Goal: Task Accomplishment & Management: Complete application form

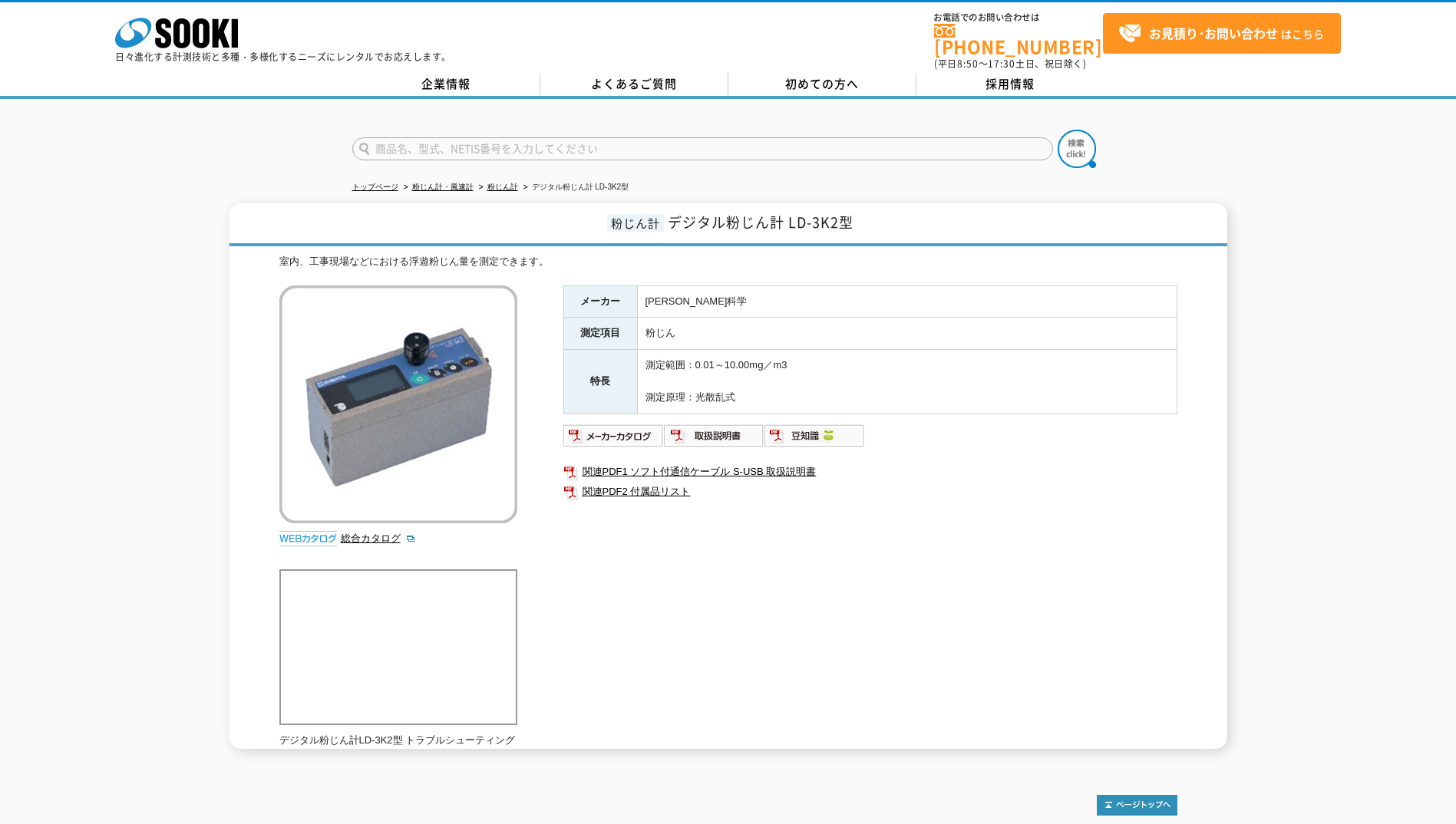
click at [1048, 513] on div "メーカー [PERSON_NAME]科学 測定項目 粉じん 特長 測定範囲：0.01～10.00mg／m3 測定原理：光散乱式 関連PDF1 ソフト付通信ケー…" at bounding box center [869, 451] width 614 height 330
click at [1240, 25] on span "お見積り･お問い合わせ はこちら" at bounding box center [1221, 33] width 206 height 23
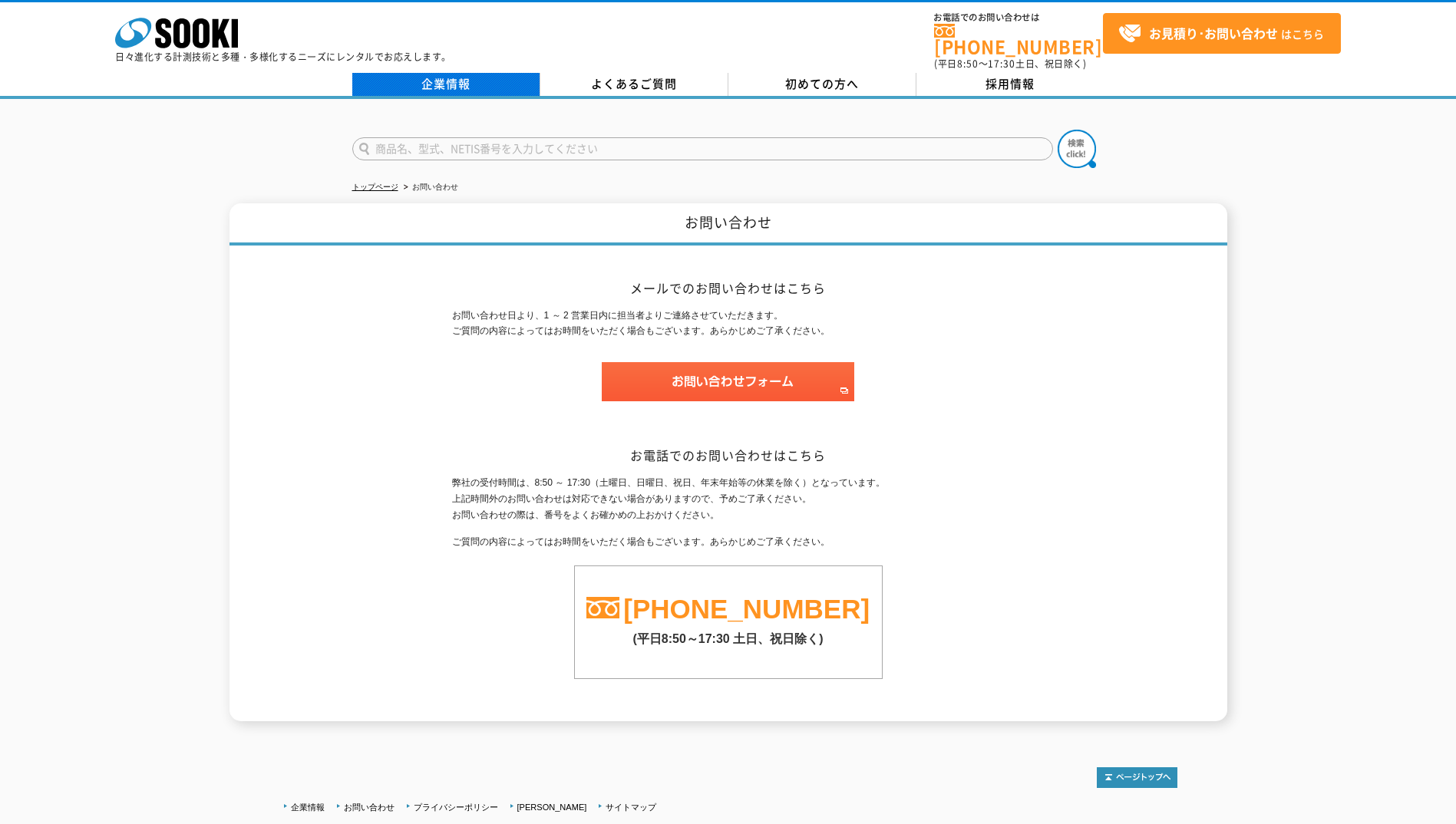
click at [510, 73] on link "企業情報" at bounding box center [446, 84] width 188 height 23
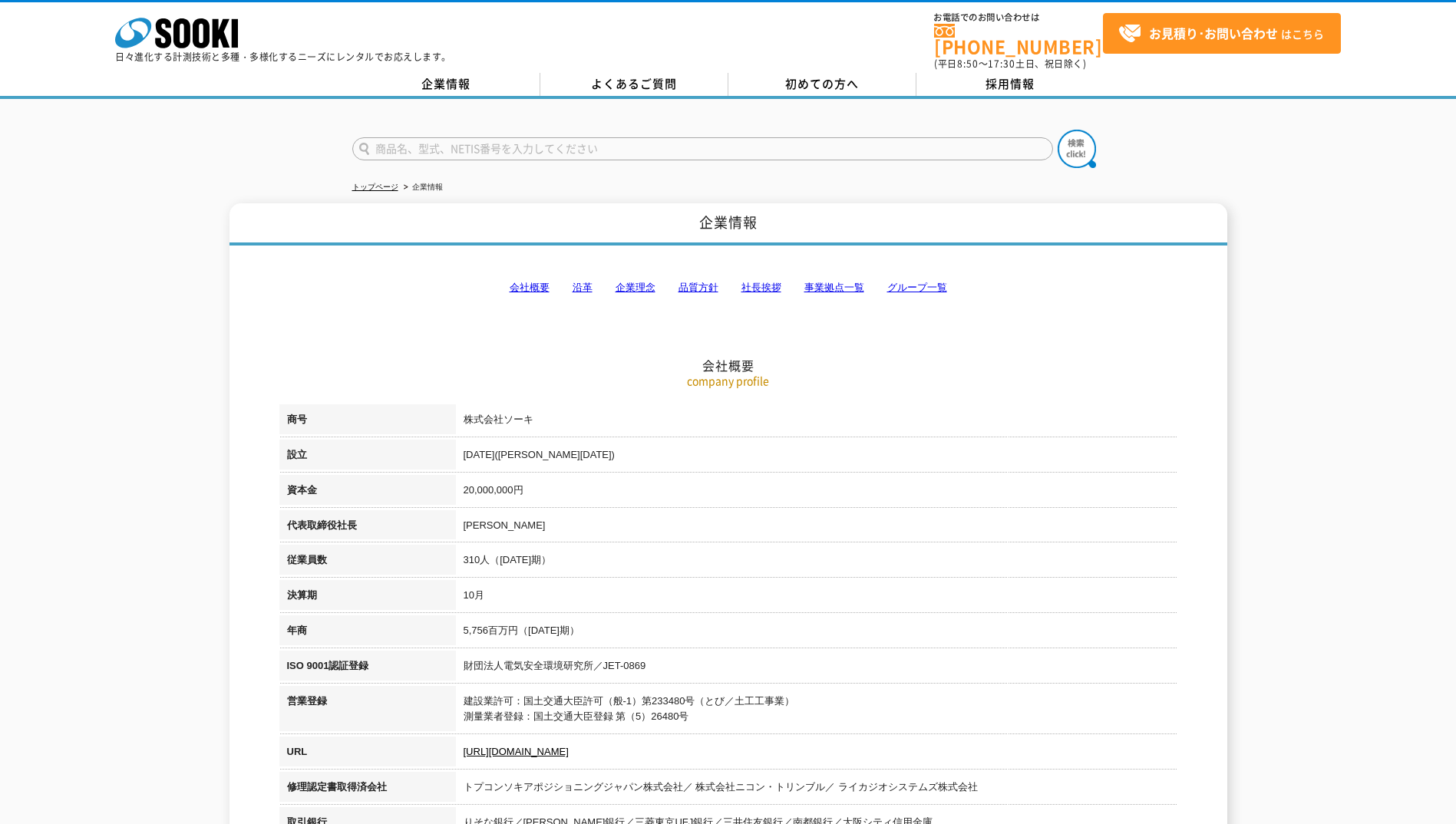
click at [717, 533] on td "梶原 英登" at bounding box center [816, 528] width 721 height 36
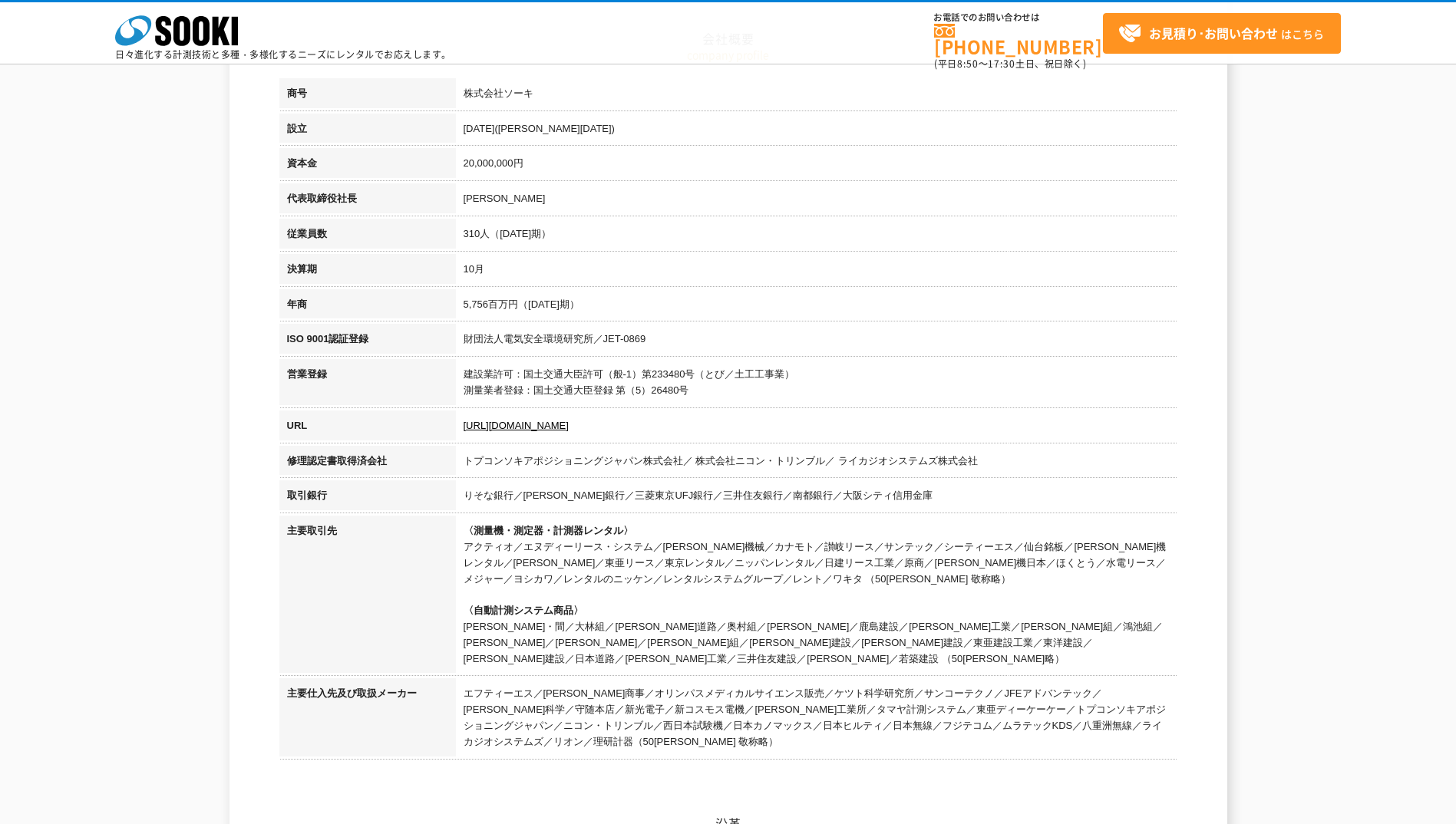
click at [650, 343] on td "財団法人電気安全環境研究所／JET-0869" at bounding box center [816, 341] width 721 height 36
click at [498, 425] on link "https://sooki.co.jp/" at bounding box center [516, 425] width 105 height 12
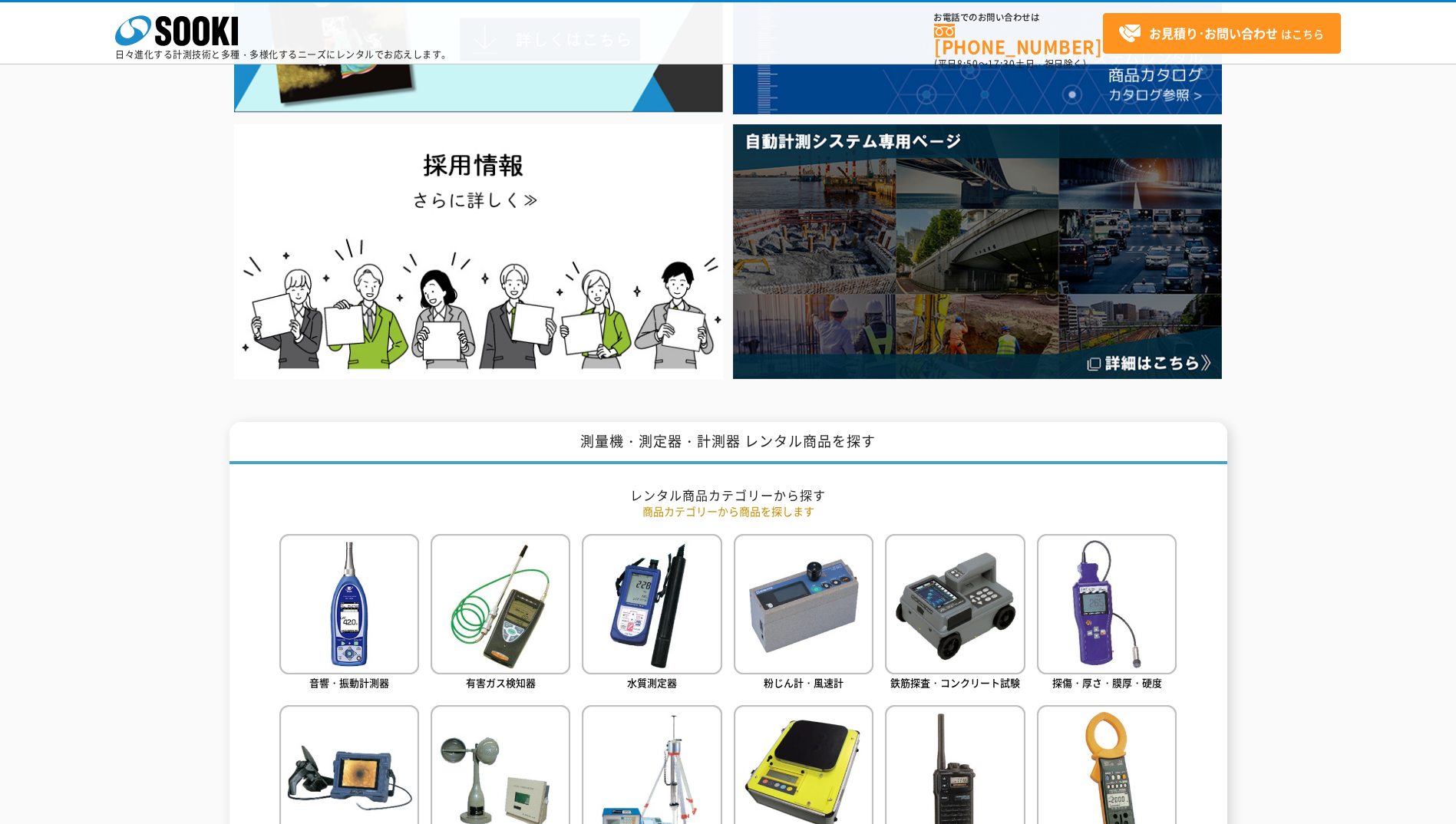
scroll to position [384, 0]
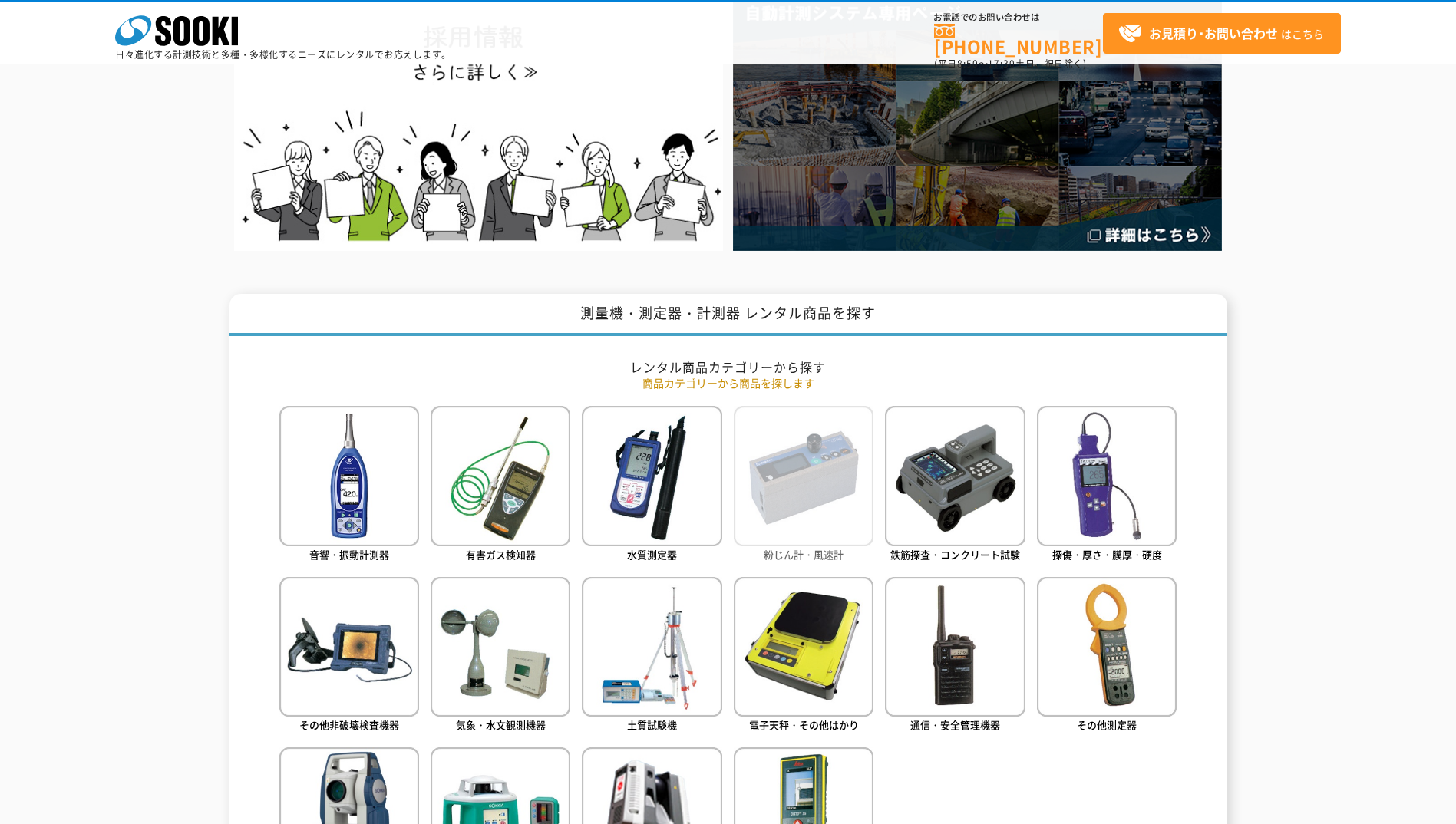
click at [798, 456] on img at bounding box center [803, 475] width 139 height 139
click at [821, 506] on img at bounding box center [803, 475] width 139 height 139
click at [807, 495] on img at bounding box center [803, 475] width 139 height 139
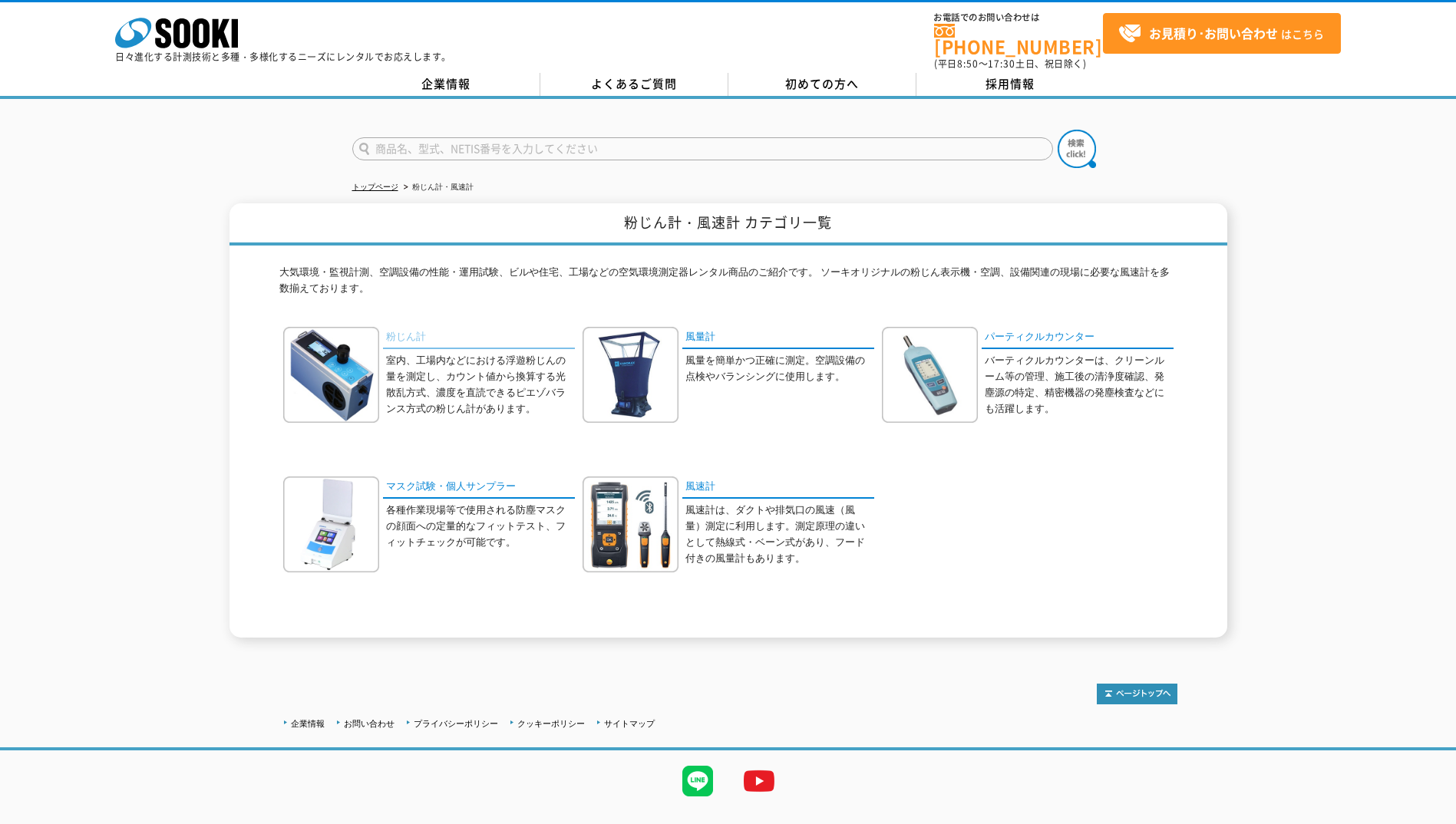
click at [403, 330] on link "粉じん計" at bounding box center [479, 337] width 192 height 22
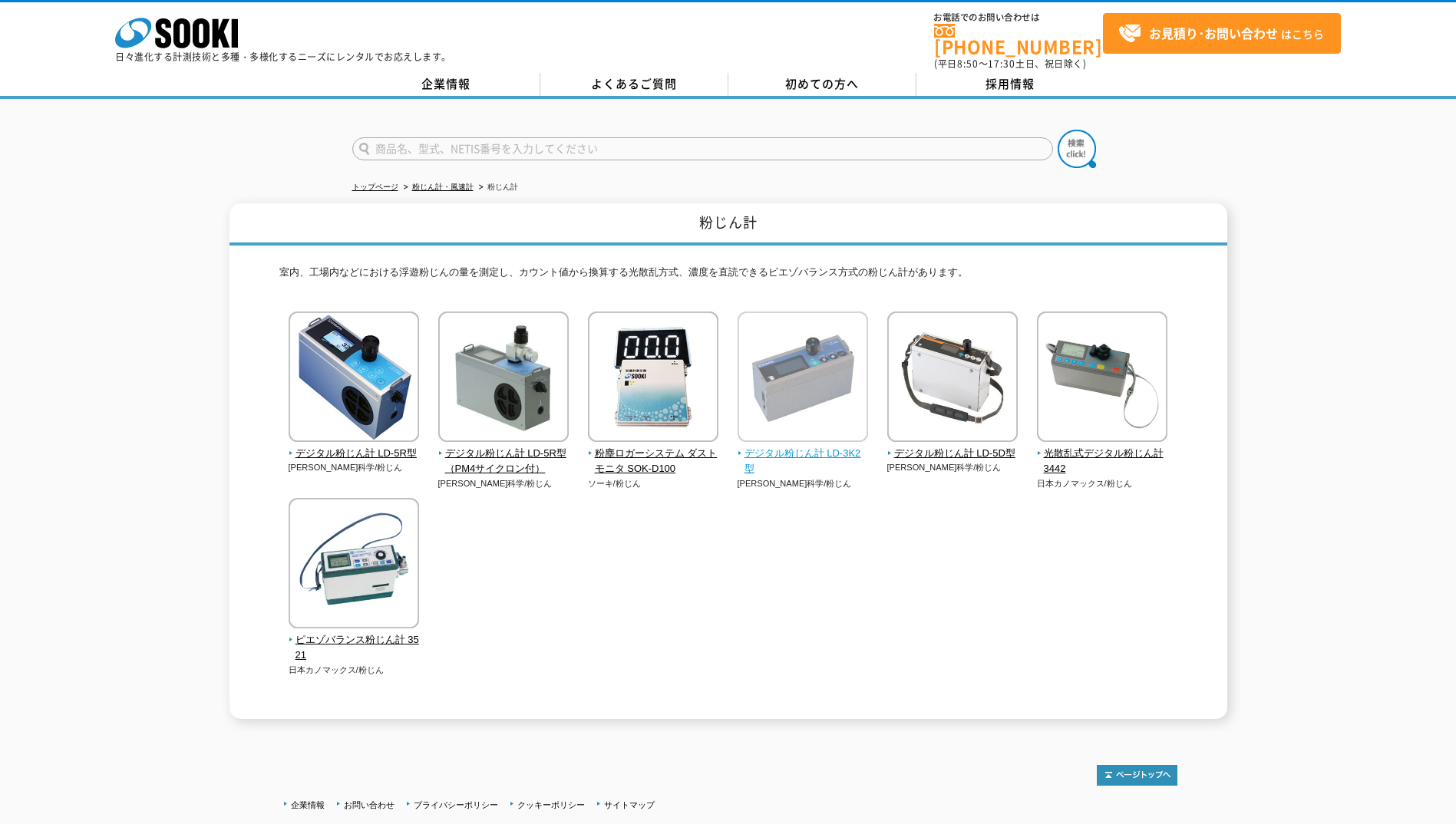
click at [830, 446] on span "デジタル粉じん計 LD-3K2型" at bounding box center [803, 462] width 132 height 33
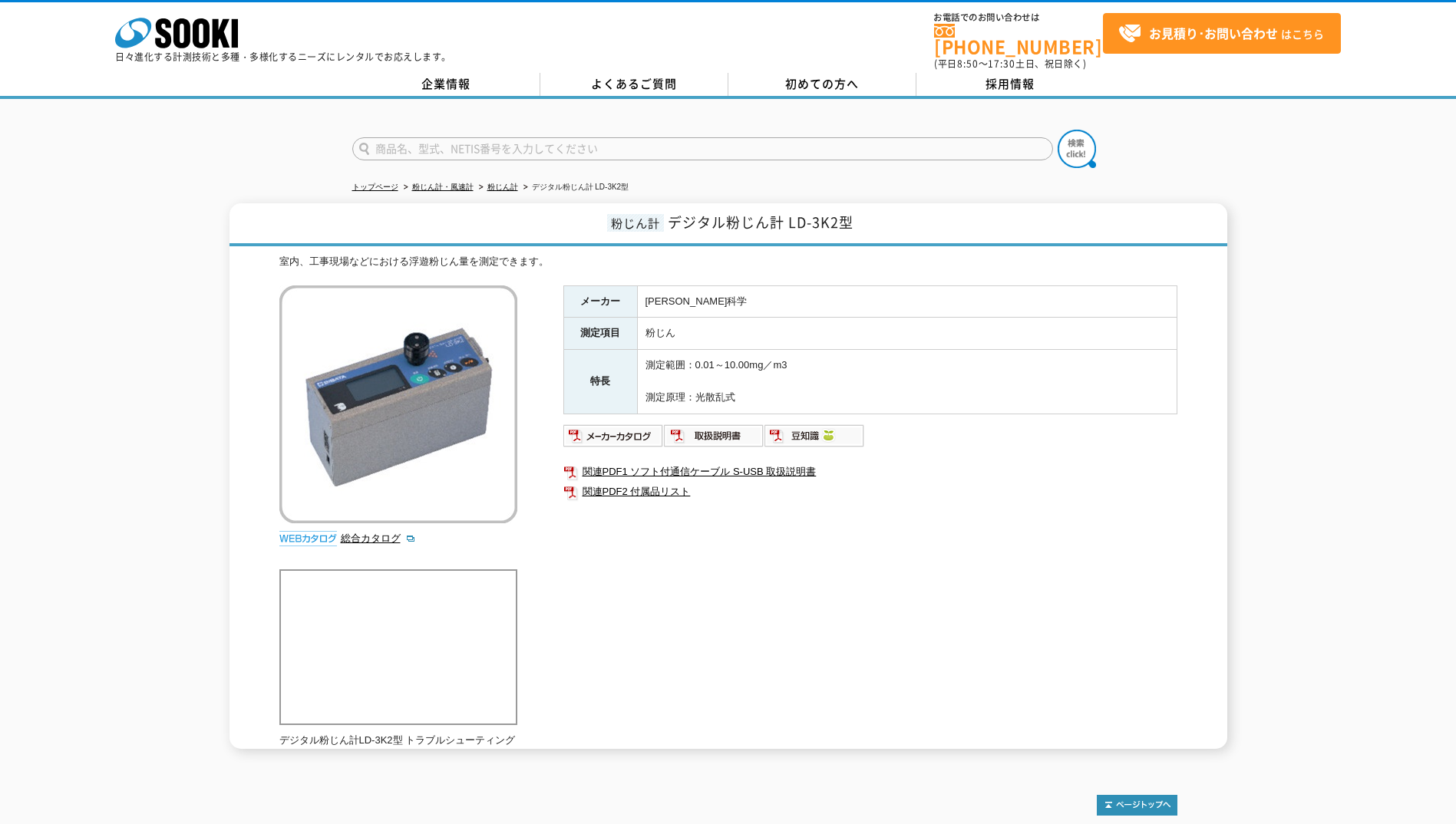
scroll to position [88, 0]
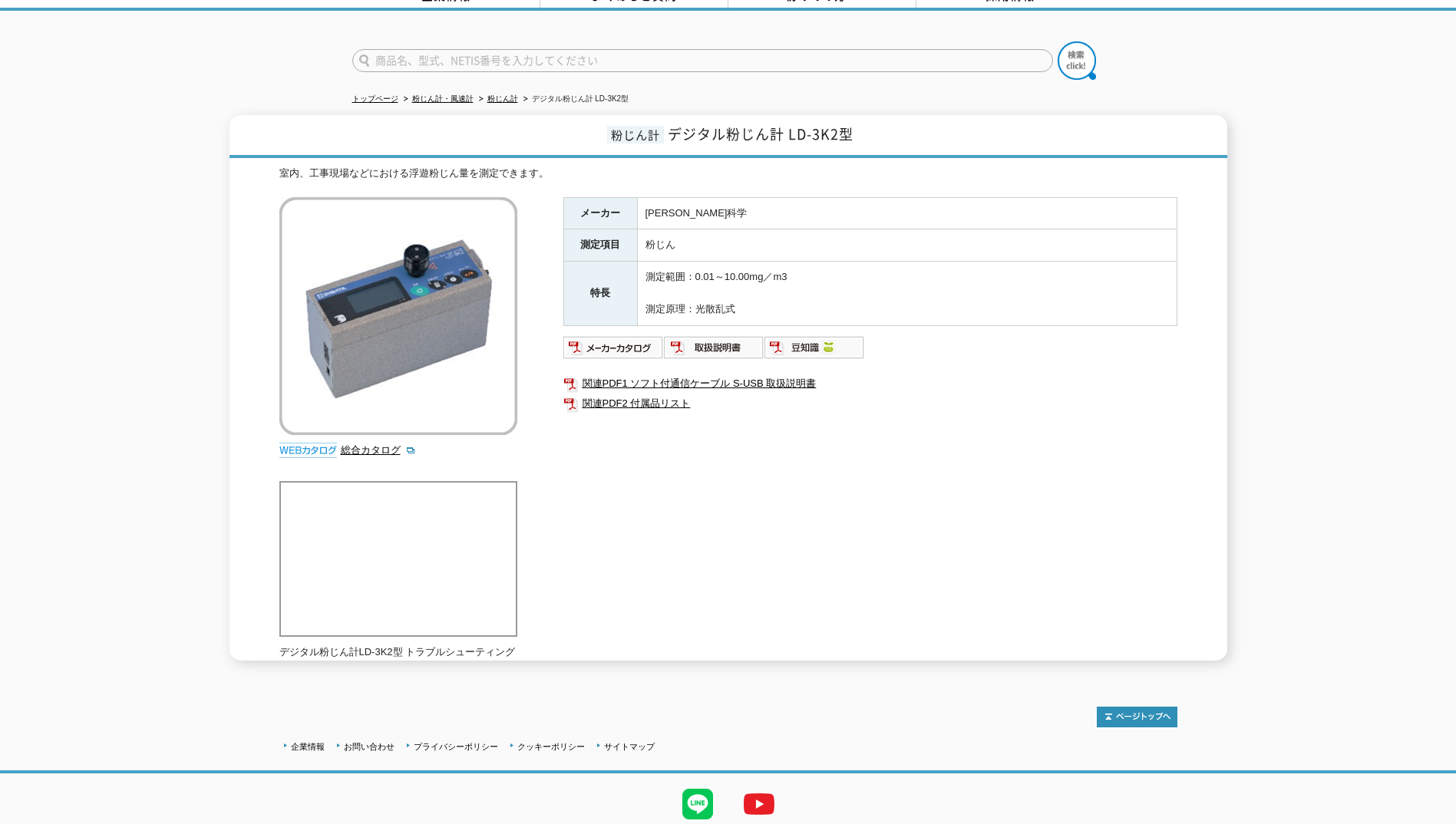
click at [800, 470] on div "メーカー 柴田科学 測定項目 粉じん 特長 測定範囲：0.01～10.00mg／m3 測定原理：光散乱式 関連PDF1 ソフト付通信ケーブル S-USB 取扱…" at bounding box center [869, 362] width 614 height 330
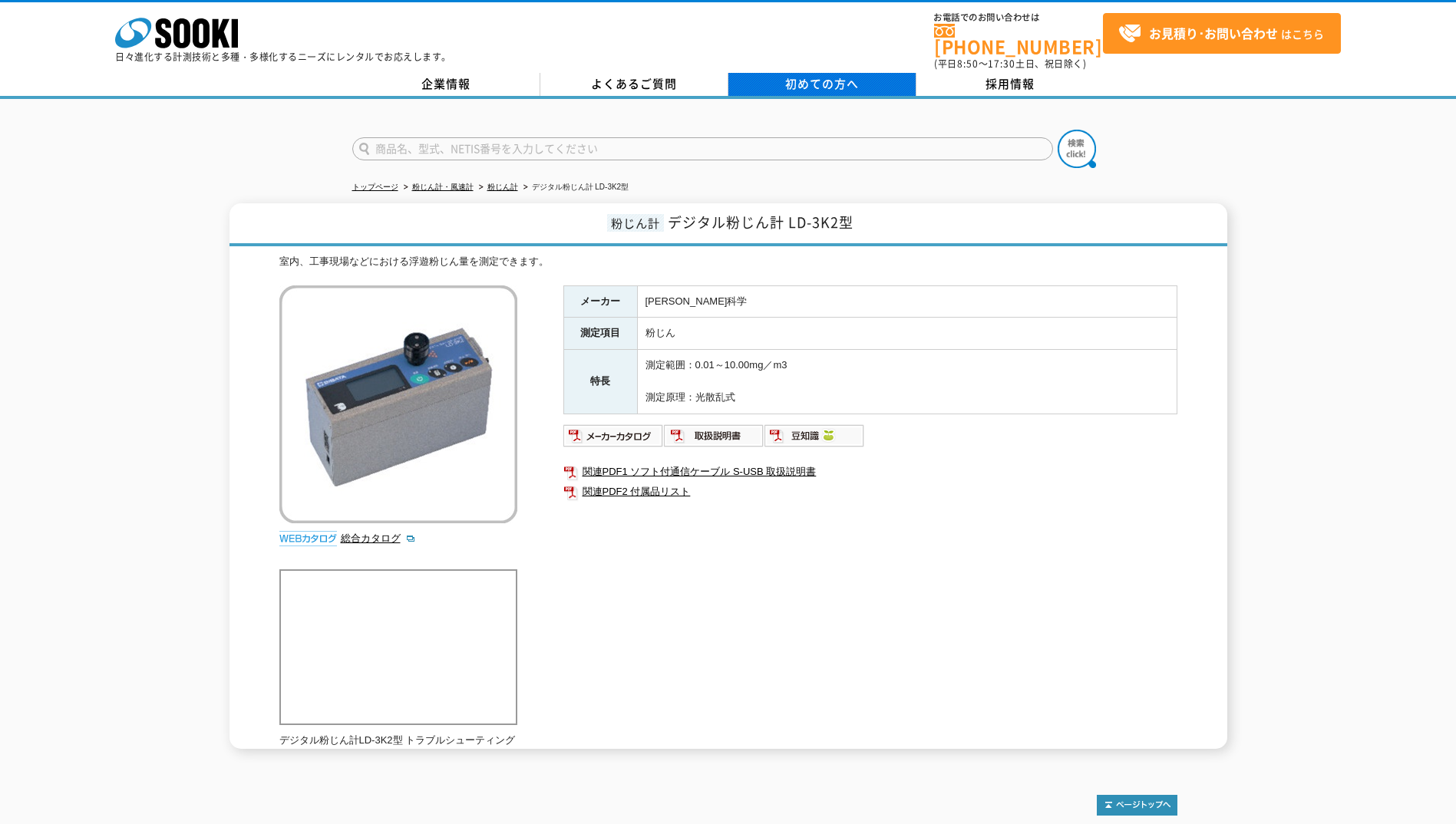
click at [759, 77] on link "初めての方へ" at bounding box center [822, 84] width 188 height 23
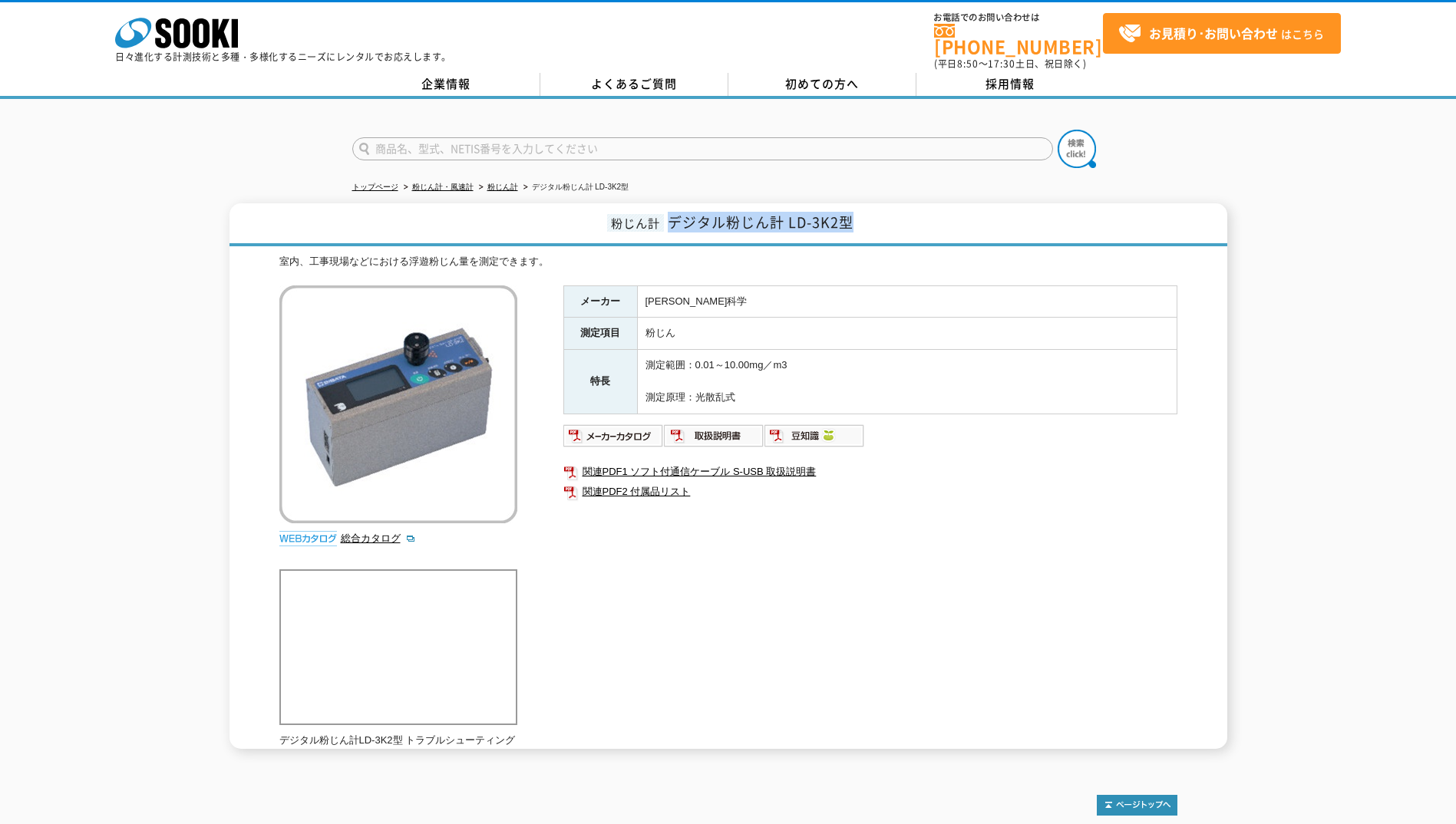
drag, startPoint x: 861, startPoint y: 214, endPoint x: 667, endPoint y: 216, distance: 194.0
click at [667, 216] on h1 "粉じん計 デジタル粉じん計 LD-3K2型" at bounding box center [728, 225] width 998 height 43
copy span "デジタル粉じん計 LD-3K2型"
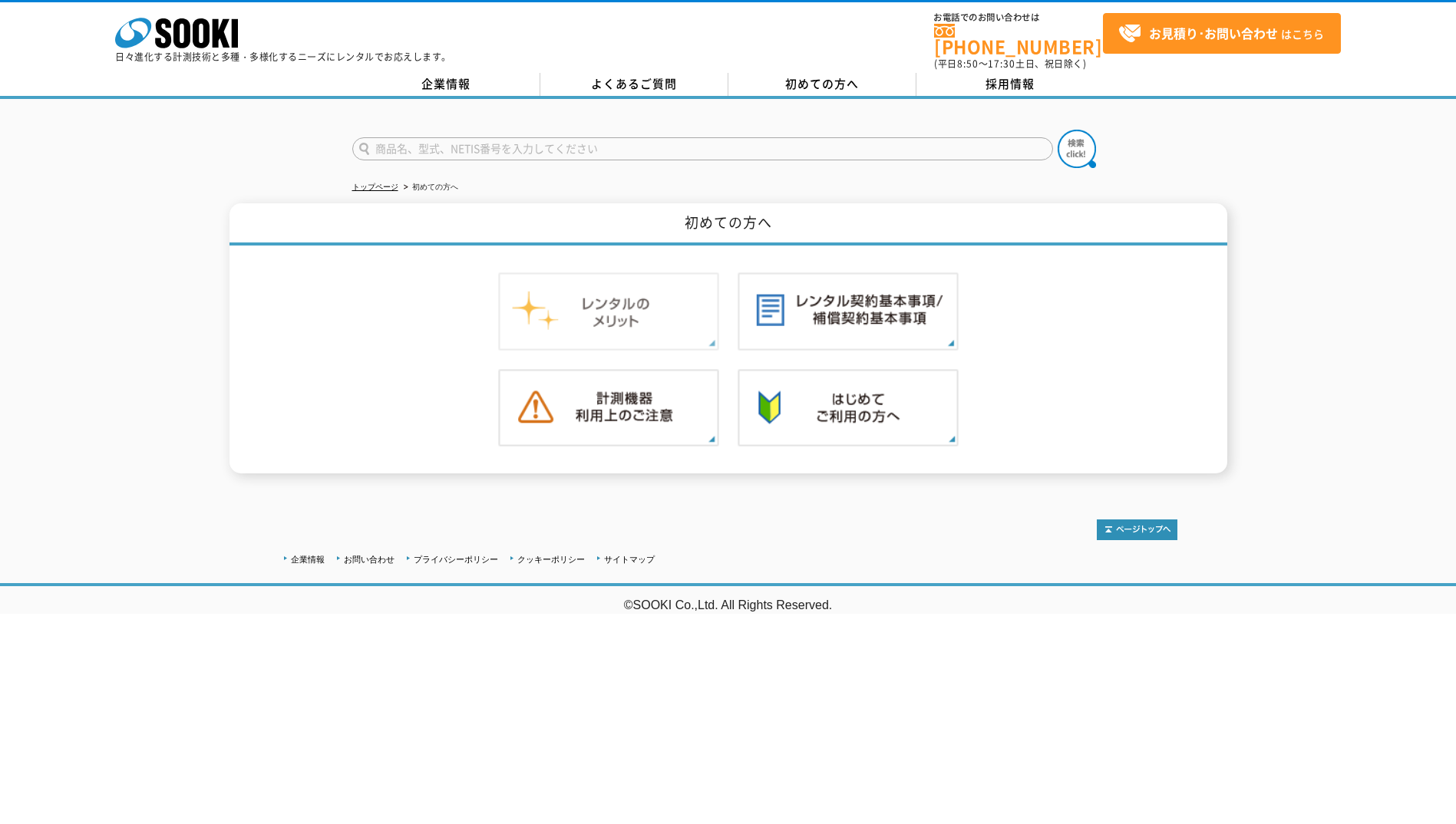
click at [706, 315] on img at bounding box center [607, 311] width 221 height 78
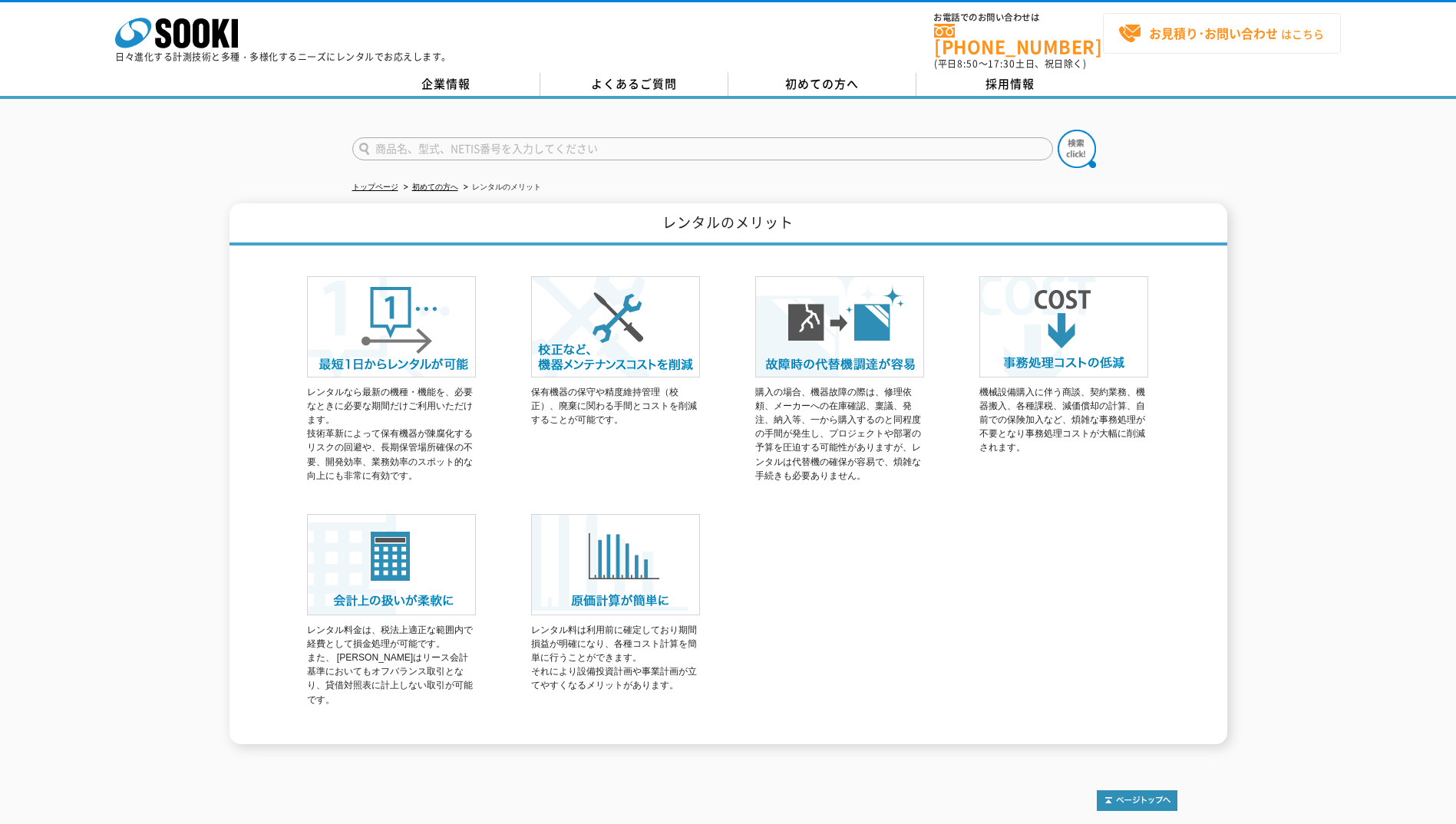
click at [1268, 51] on link "お見積り･お問い合わせ はこちら" at bounding box center [1222, 33] width 237 height 41
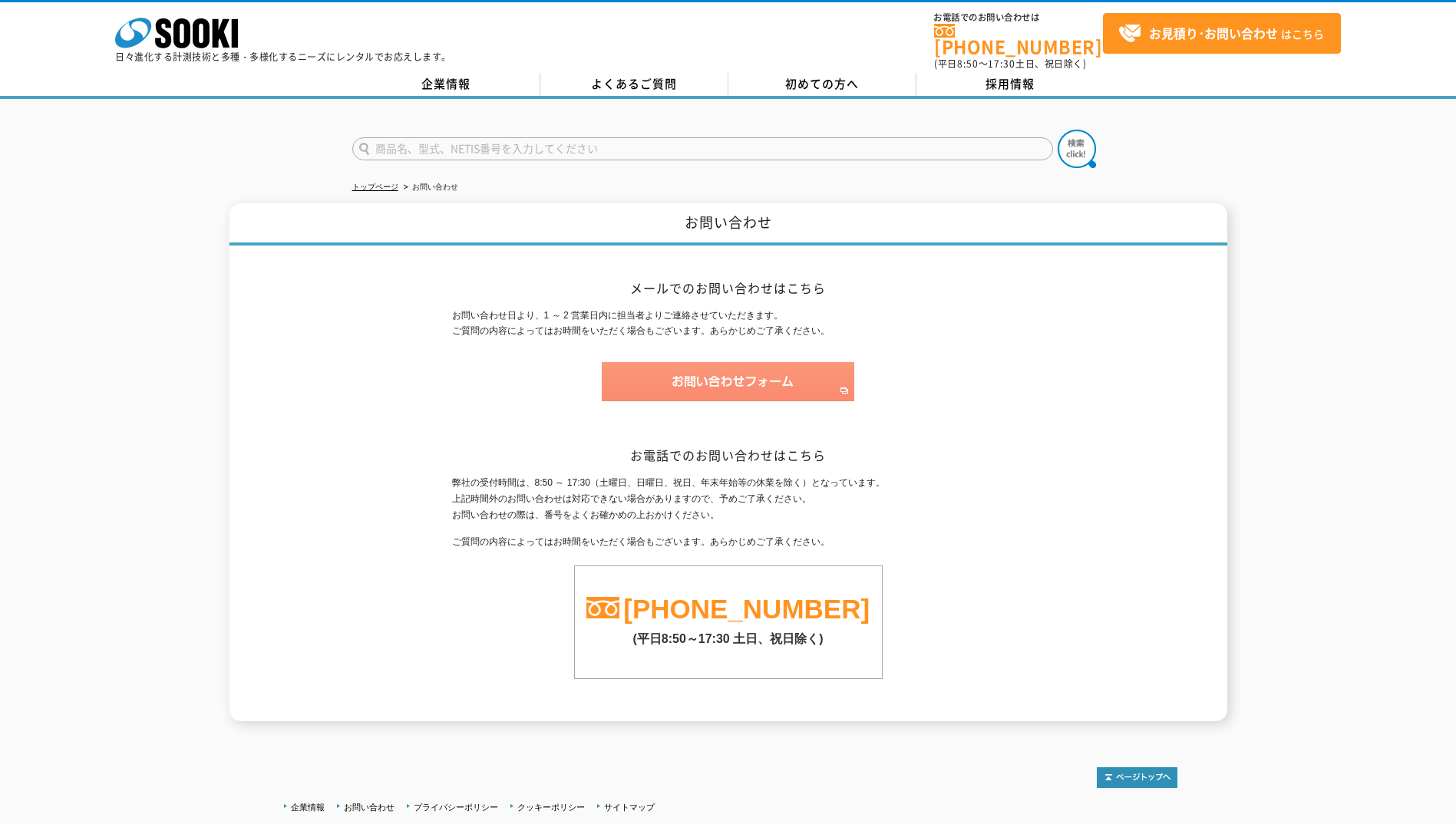
click at [745, 375] on img at bounding box center [727, 382] width 252 height 40
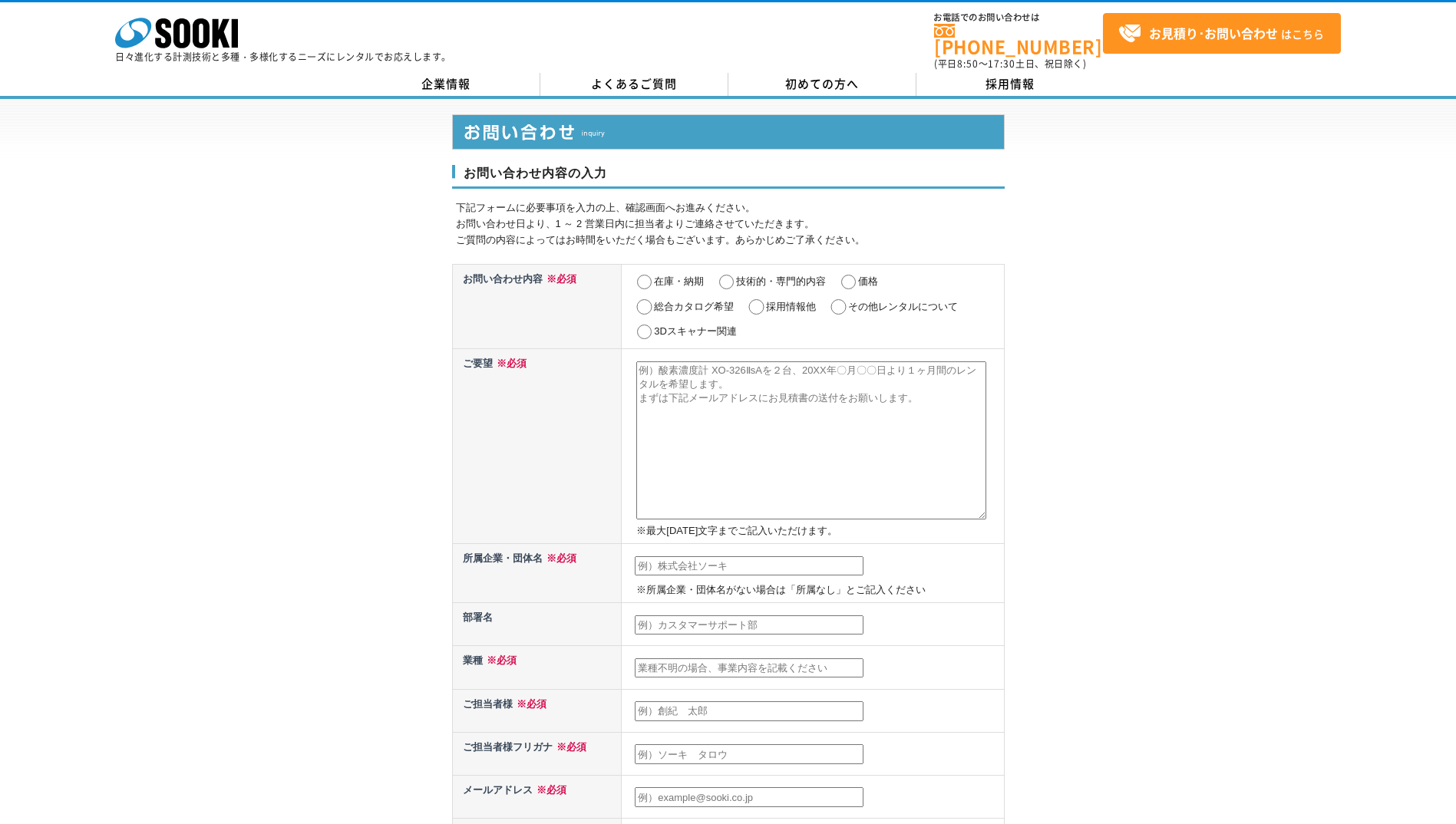
click at [646, 275] on input "在庫・納期" at bounding box center [644, 283] width 19 height 16
radio input "true"
drag, startPoint x: 833, startPoint y: 269, endPoint x: 850, endPoint y: 269, distance: 17.0
click at [840, 269] on td "在庫・納期 技術的・専門的内容 価格 総合カタログ希望 採用情報他 その他レンタルについて 3Dスキャナー関連" at bounding box center [812, 306] width 382 height 84
click at [851, 275] on input "価格" at bounding box center [848, 283] width 19 height 16
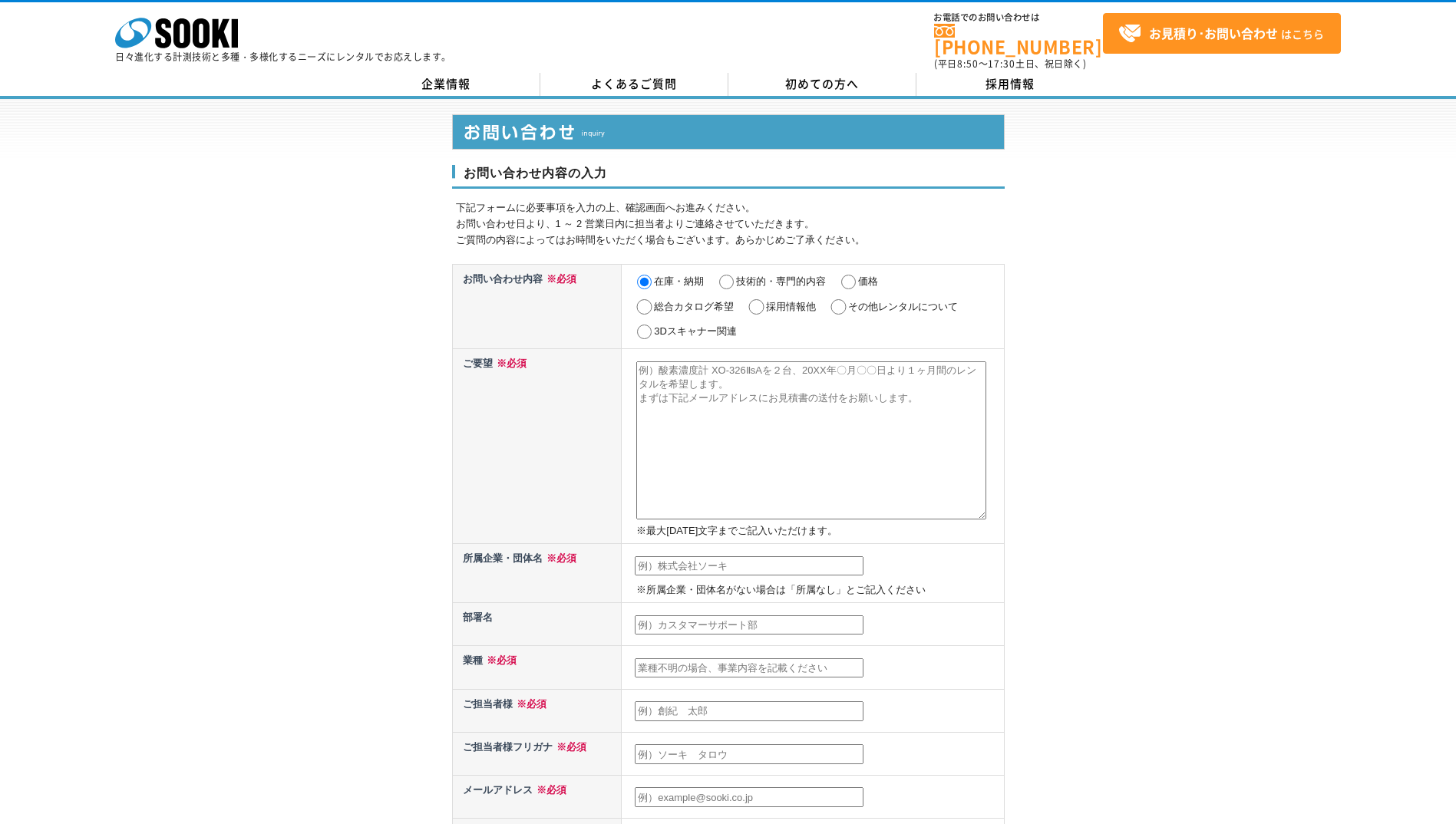
radio input "true"
drag, startPoint x: 833, startPoint y: 351, endPoint x: 835, endPoint y: 361, distance: 10.2
click at [835, 361] on textarea at bounding box center [811, 440] width 350 height 158
paste textarea "デジタル粉じん計 LD-3K2型"
type textarea "デジタル粉じん計 LD-3K2型"
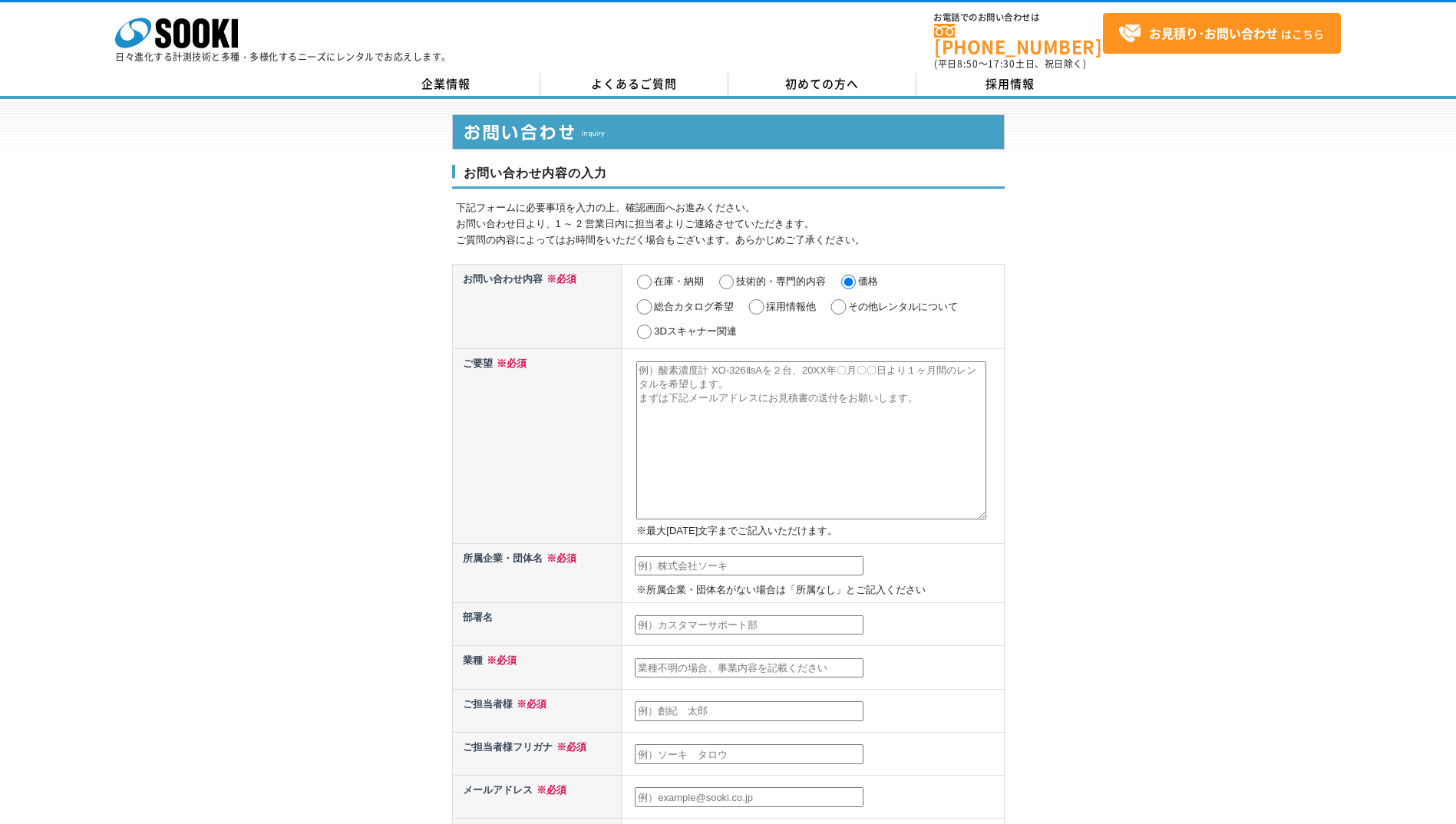
paste textarea "デジタル粉じん計 LD-3K2型"
type textarea "デジタル粉じん計 LD-3K2型のレンタルを検討しております。 9/4(木)に測定予定があるのですが、社内品が故障してしまい、使用できなくなってしまった為、至…"
click at [795, 556] on input "text" at bounding box center [749, 566] width 228 height 20
type input "株式会社　不二製作所"
type input "さかきばら ひろたか榊原 弘高"
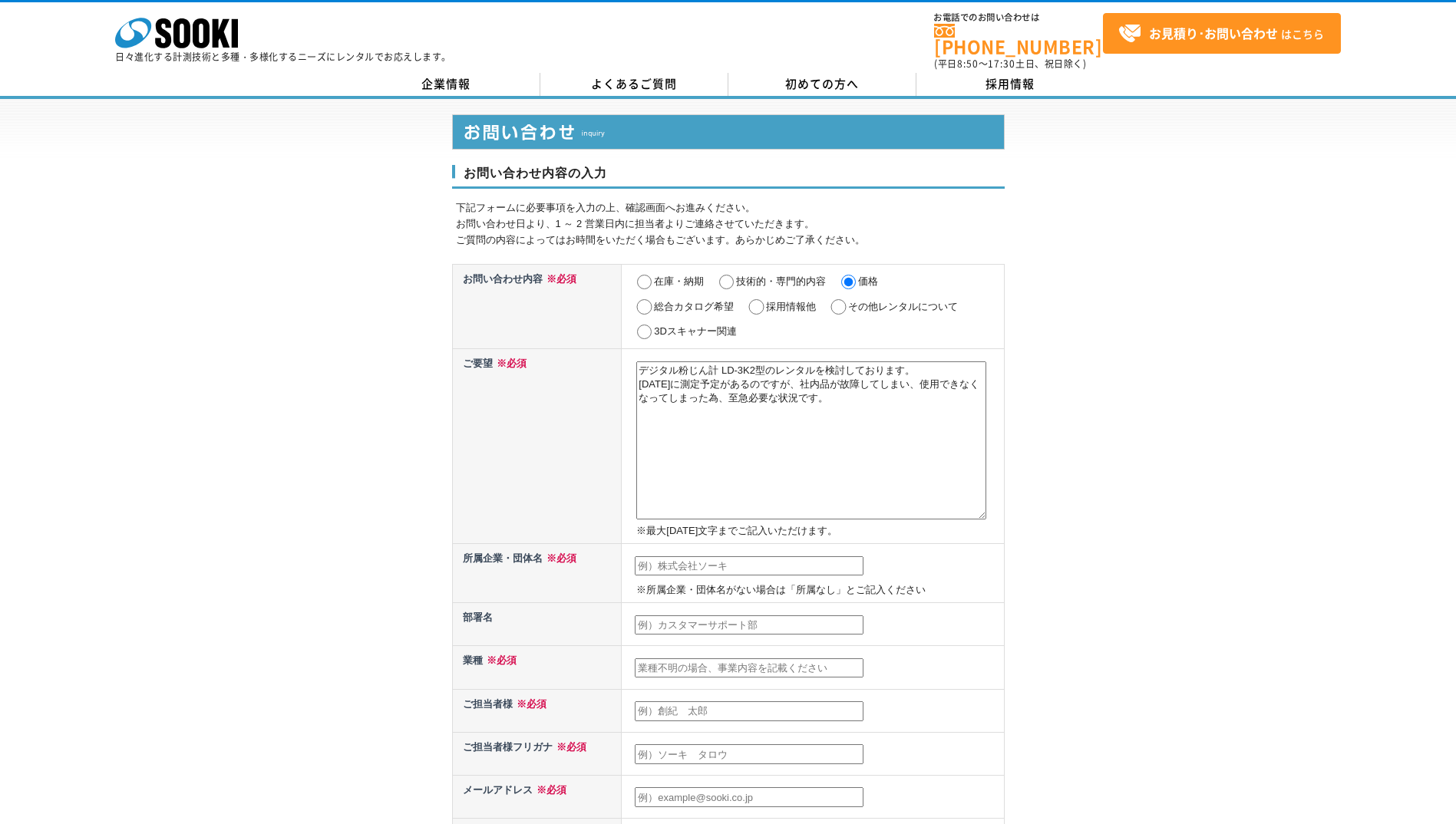
type input "さかきばら ひろたか榊原 弘高"
type input "sakakibara@fujimfg.co.jp"
type input "132"
type input "東京都江戸川区松江5-2-24"
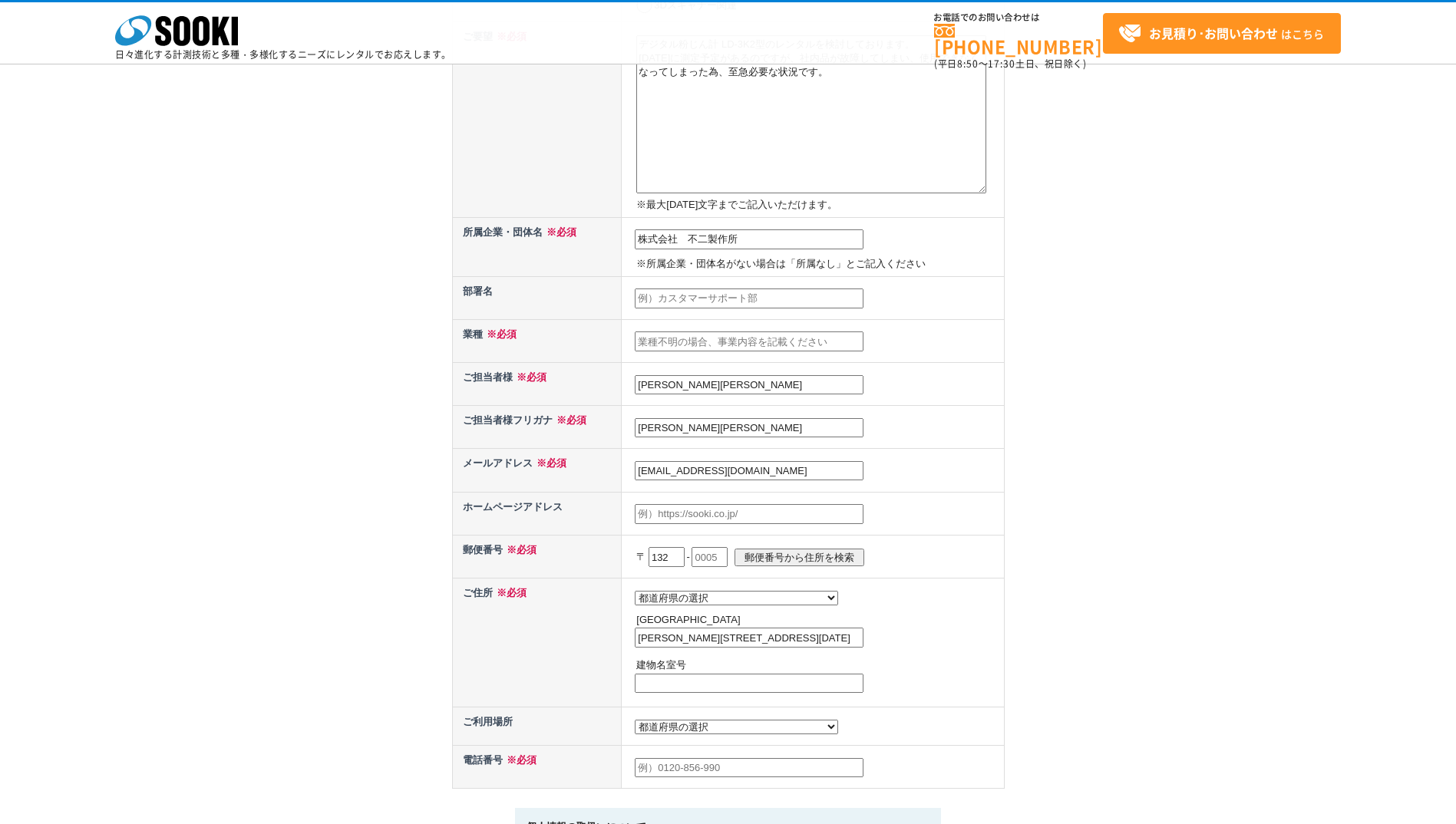
click at [762, 333] on input "text" at bounding box center [749, 341] width 228 height 20
type input "製造業"
drag, startPoint x: 731, startPoint y: 382, endPoint x: 546, endPoint y: 368, distance: 185.5
click at [584, 394] on tr "ご担当者様 ※必須 さかきばら ひろたか榊原 弘高" at bounding box center [728, 384] width 552 height 43
type input "榊原 弘高"
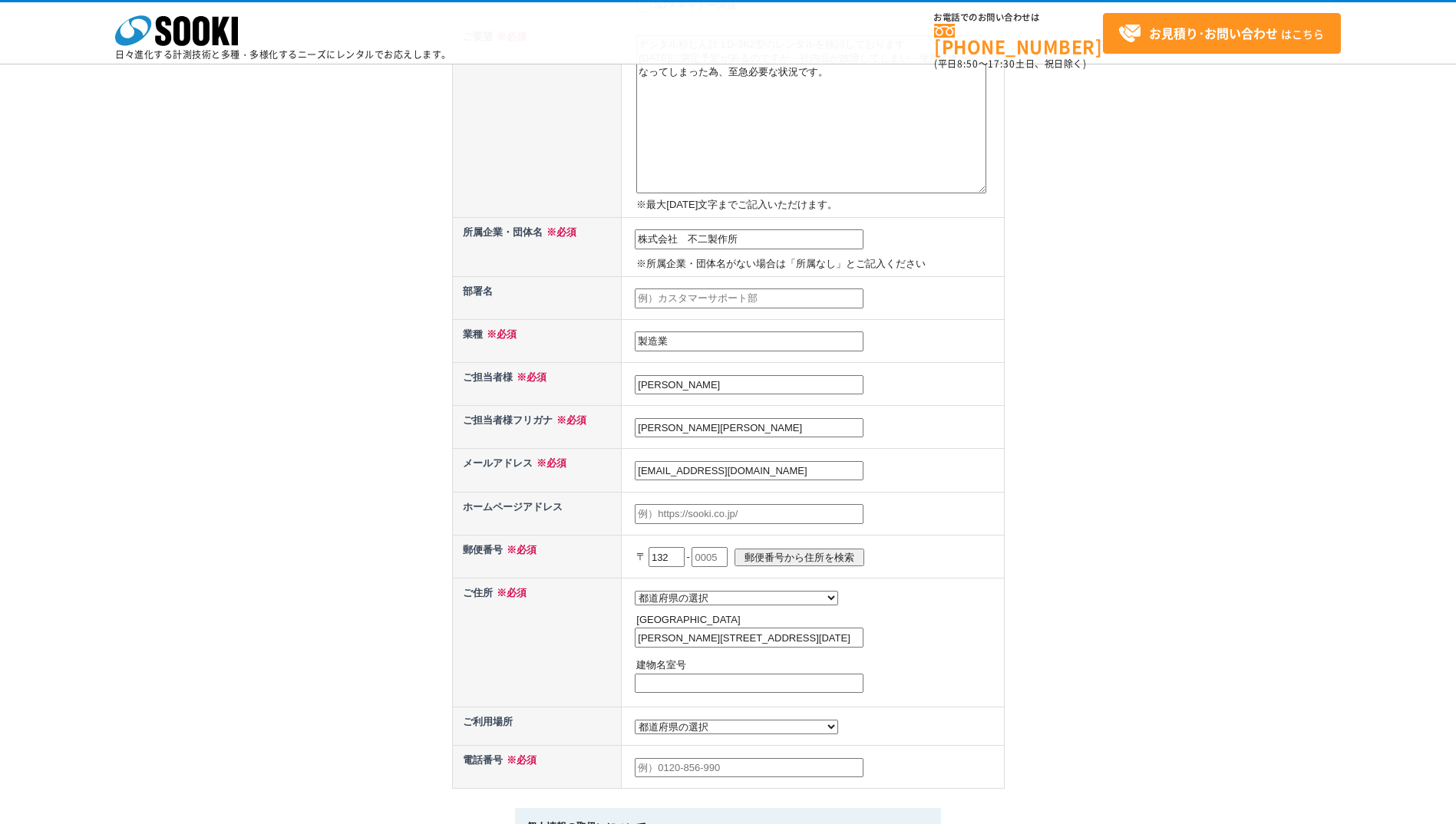
click at [808, 434] on input "さかきばら ひろたか榊原 弘高" at bounding box center [749, 428] width 228 height 20
type input "さかきばら ひろたか"
click at [937, 470] on td "sakakibara@fujimfg.co.jp" at bounding box center [812, 470] width 382 height 43
click at [727, 556] on input "text" at bounding box center [709, 557] width 36 height 20
type input "0025"
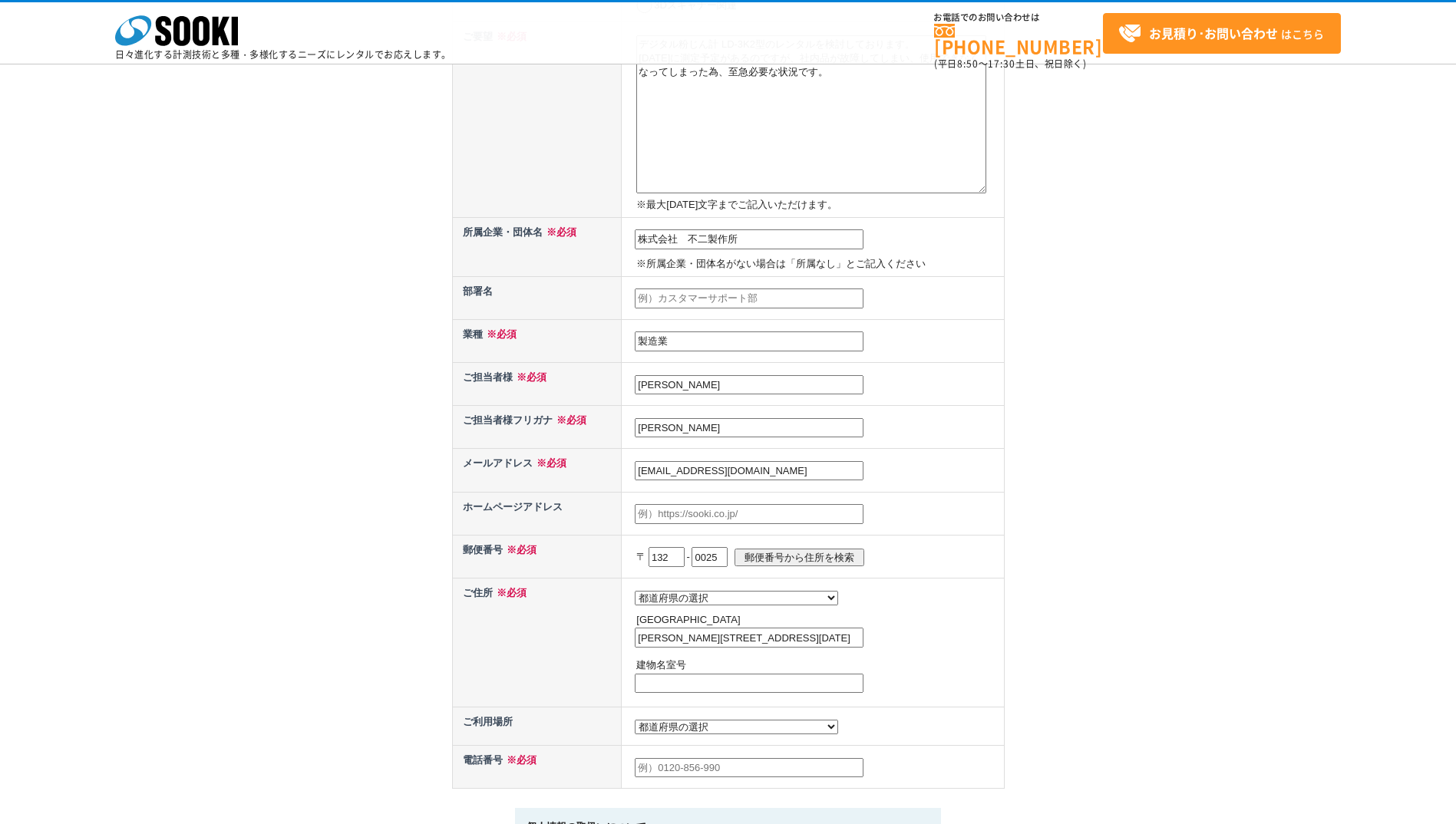
click at [802, 556] on input "郵便番号から住所を検索" at bounding box center [798, 558] width 130 height 18
select select "13"
drag, startPoint x: 748, startPoint y: 644, endPoint x: 772, endPoint y: 616, distance: 36.9
click at [748, 645] on input "江戸川区松江" at bounding box center [749, 638] width 228 height 20
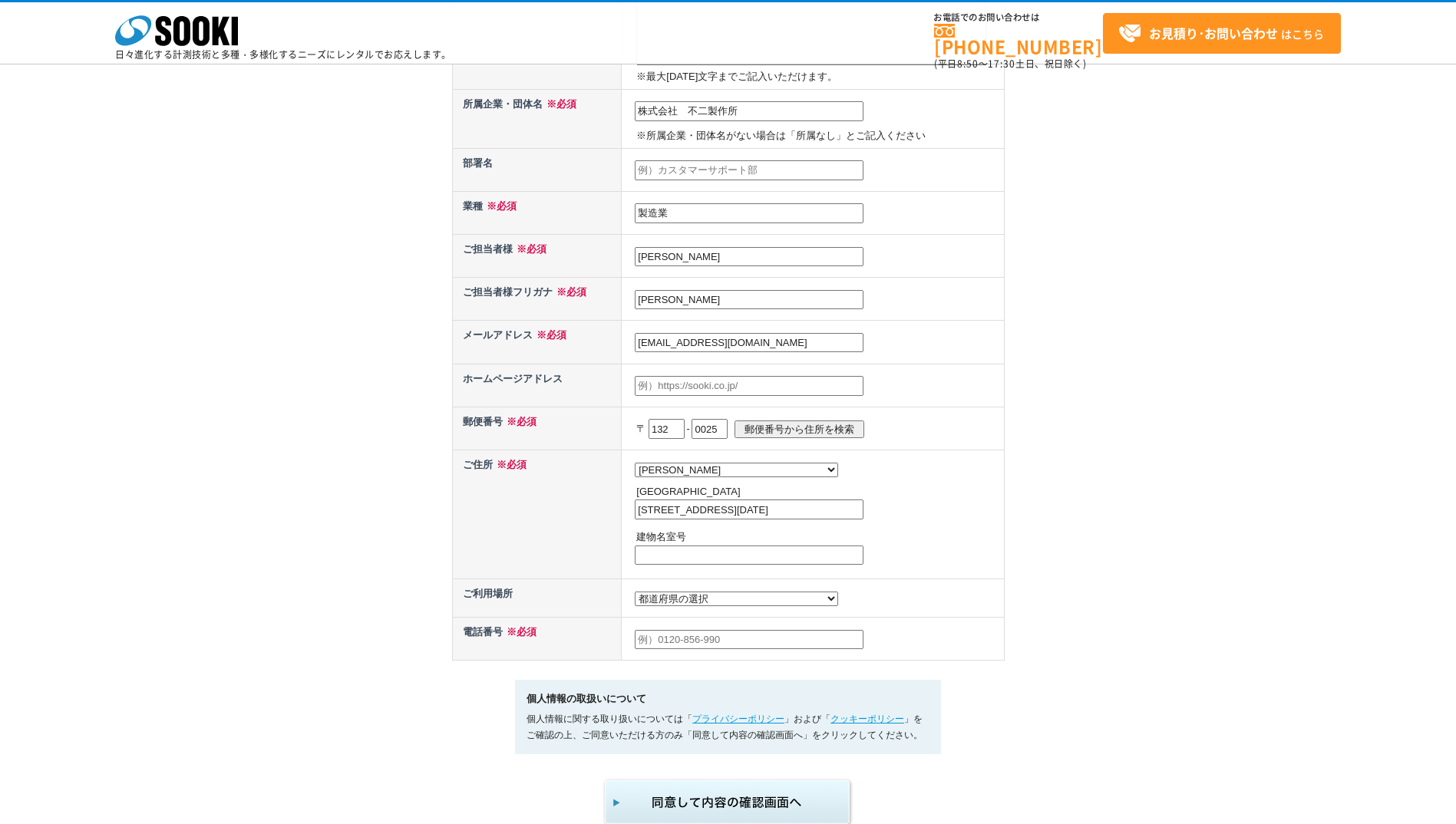
type input "江戸川区松江5-2-24"
drag, startPoint x: 704, startPoint y: 618, endPoint x: 713, endPoint y: 610, distance: 12.0
click at [705, 579] on td "都道府県の選択 利用場所未定 北海道 青森県 岩手県 宮城県 秋田県 山形県 福島県 茨城県 栃木県 群馬県 埼玉県 千葉県 東京都 神奈川県 新潟県 富山県…" at bounding box center [812, 514] width 382 height 129
click at [711, 606] on select "都道府県の選択 利用場所未定 北海道 青森県 岩手県 宮城県 秋田県 山形県 福島県 茨城県 栃木県 群馬県 埼玉県 千葉県 東京都 神奈川県 新潟県 富山県…" at bounding box center [737, 598] width 204 height 15
select select "13"
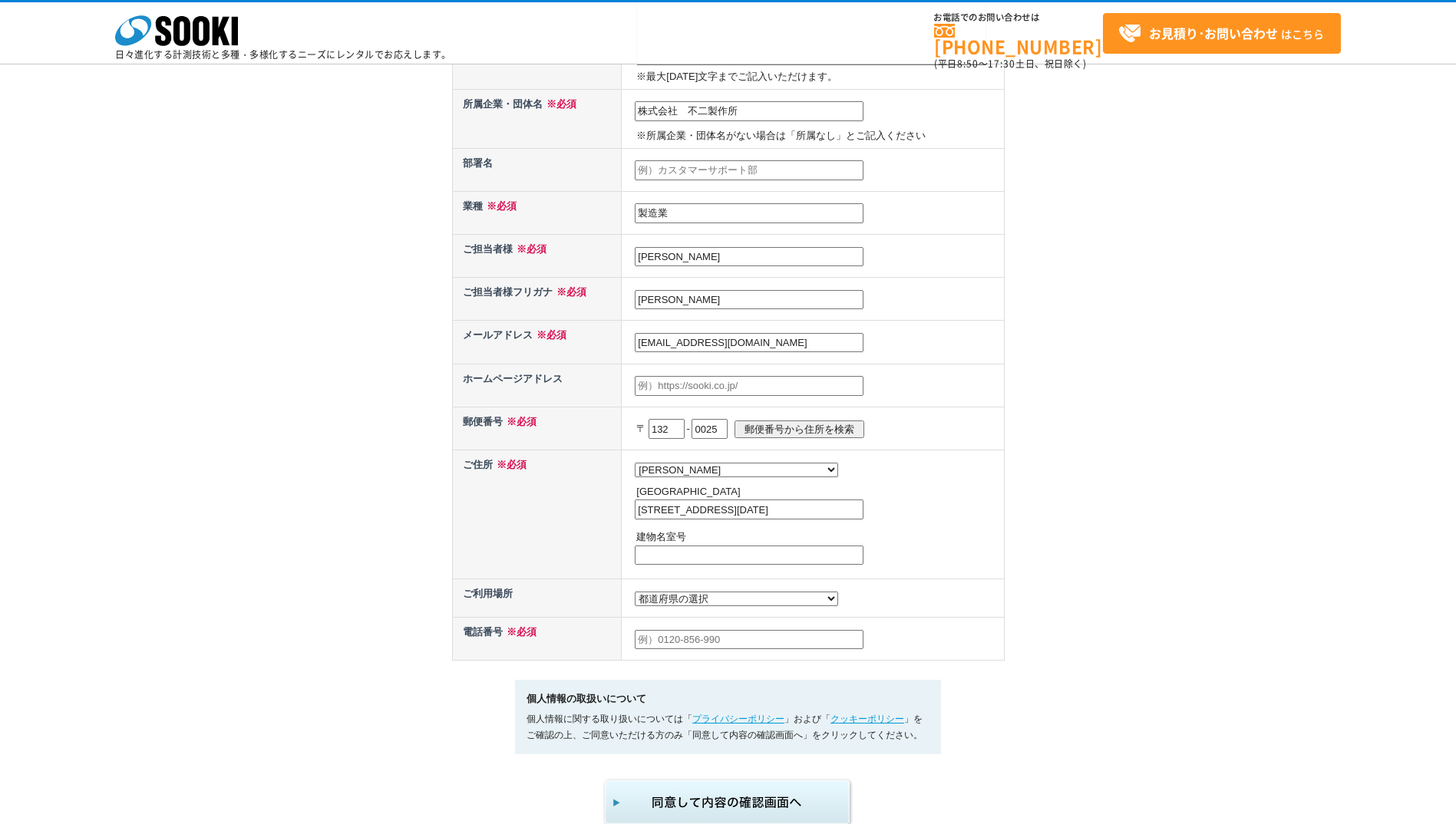
click at [635, 595] on select "都道府県の選択 利用場所未定 北海道 青森県 岩手県 宮城県 秋田県 山形県 福島県 茨城県 栃木県 群馬県 埼玉県 千葉県 東京都 神奈川県 新潟県 富山県…" at bounding box center [737, 598] width 204 height 15
click at [694, 658] on td at bounding box center [812, 638] width 382 height 43
type input "03-3686"
click at [1185, 587] on div "お問い合わせ内容の入力 下記フォームに必要事項を入力の上、確認画面へお進みください。 お問い合わせ日より、1 ～ 2 営業日内に担当者よりご連絡させていただき…" at bounding box center [728, 235] width 1456 height 1184
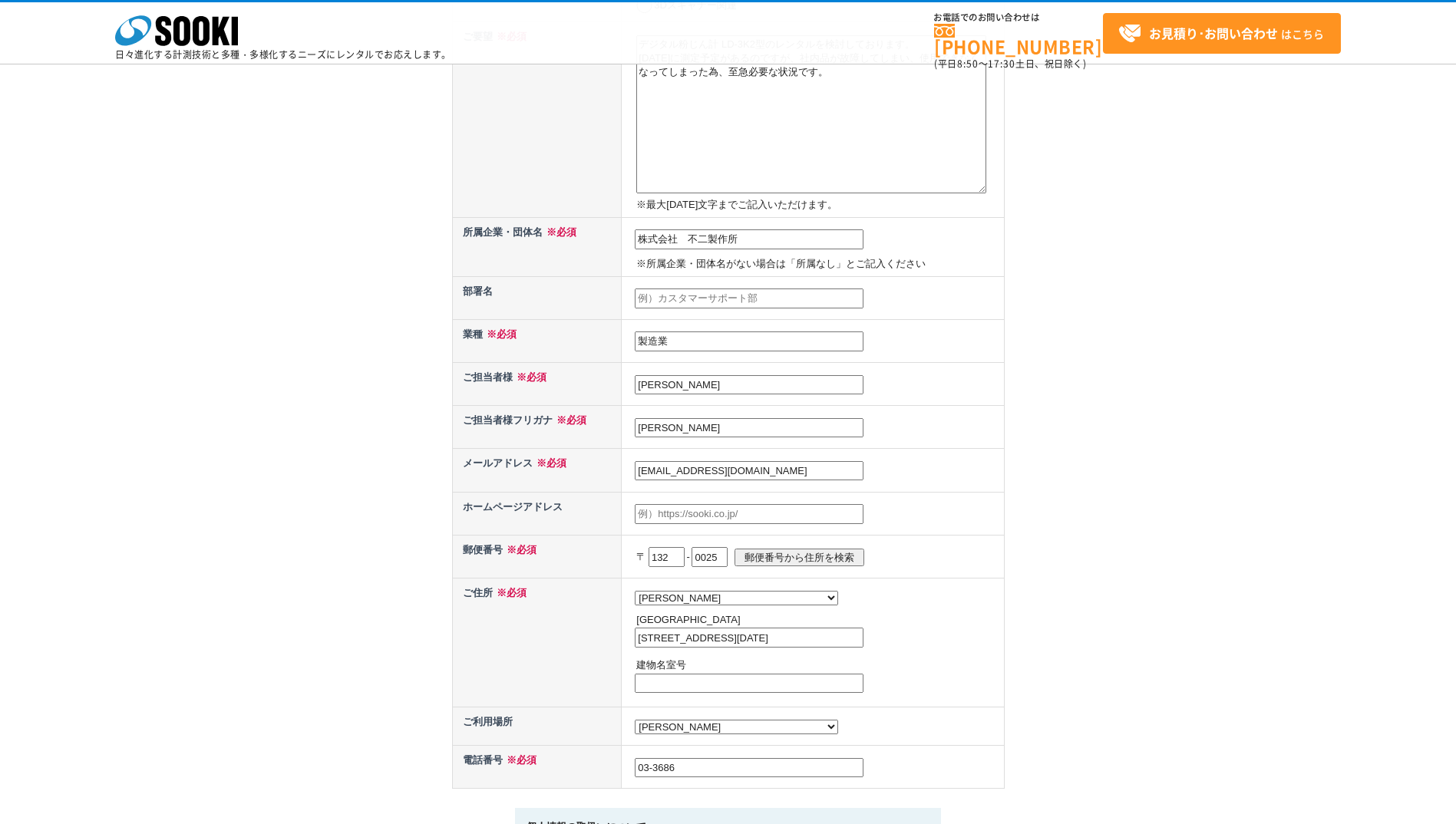
scroll to position [0, 0]
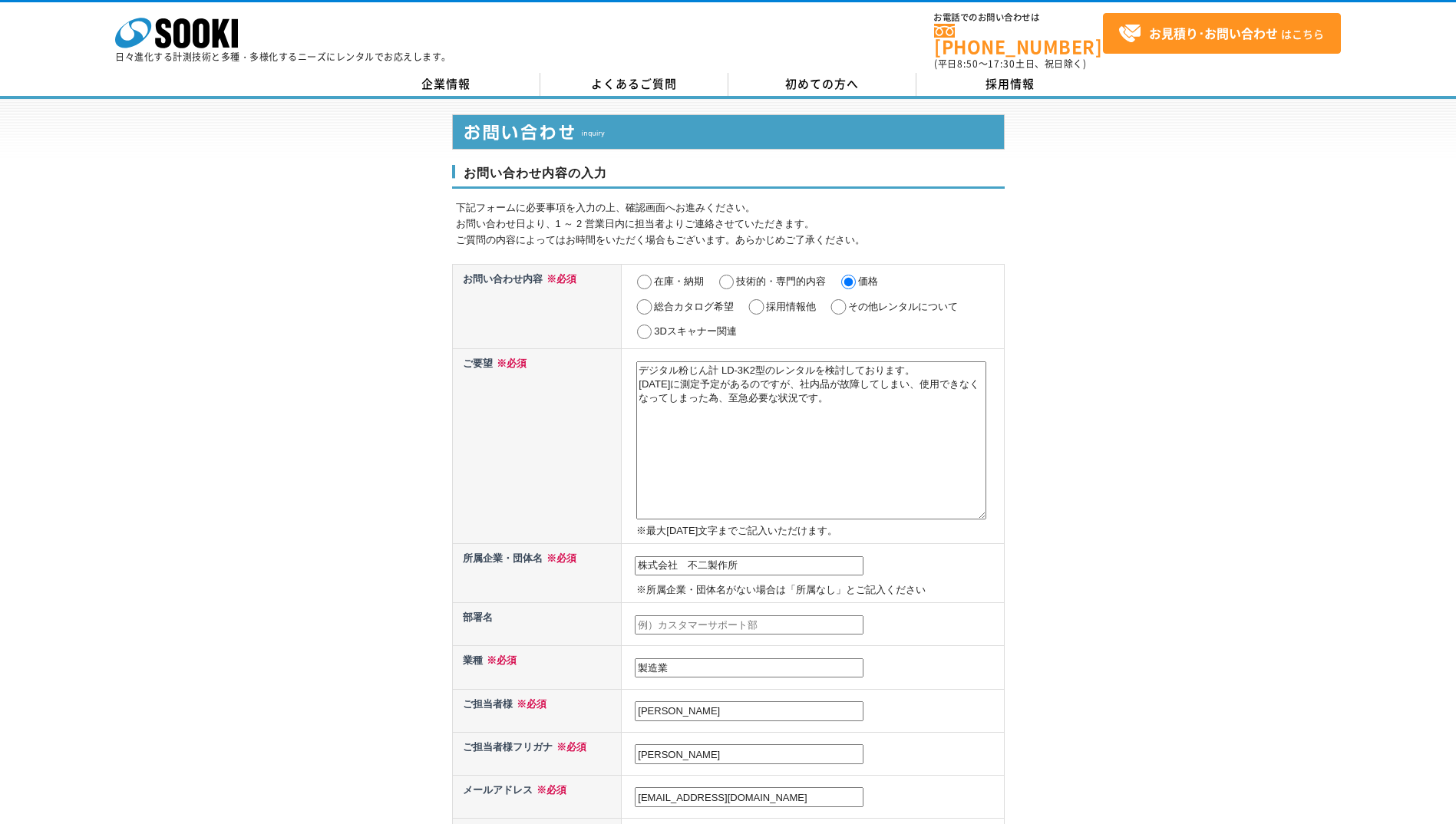
click at [826, 408] on textarea "デジタル粉じん計 LD-3K2型のレンタルを検討しております。 9/4(木)に測定予定があるのですが、社内品が故障してしまい、使用できなくなってしまった為、至…" at bounding box center [811, 440] width 350 height 158
click at [856, 396] on textarea "デジタル粉じん計 LD-3K2型のレンタルを検討しております。 9/4(木)に測定予定があるのですが、社内品が故障してしまい、使用できなくなってしまった為、至…" at bounding box center [811, 440] width 350 height 158
click at [861, 409] on textarea "デジタル粉じん計 LD-3K2型のレンタルを検討しております。 9/4(木)に測定予定があるのですが、社内品が故障してしまい、使用できなくなってしまった為、至…" at bounding box center [811, 440] width 350 height 158
click at [870, 428] on textarea "デジタル粉じん計 LD-3K2型のレンタルを検討しております。 9/4(木)に測定予定があるのですが、社内品が故障してしまい、使用できなくなってしまった為、至…" at bounding box center [811, 440] width 350 height 158
click at [641, 424] on textarea "デジタル粉じん計 LD-3K2型のレンタルを検討しております。 9/4(木)に測定予定があるのですが、社内品が故障してしまい、使用できなくなってしまった為、至…" at bounding box center [811, 440] width 350 height 158
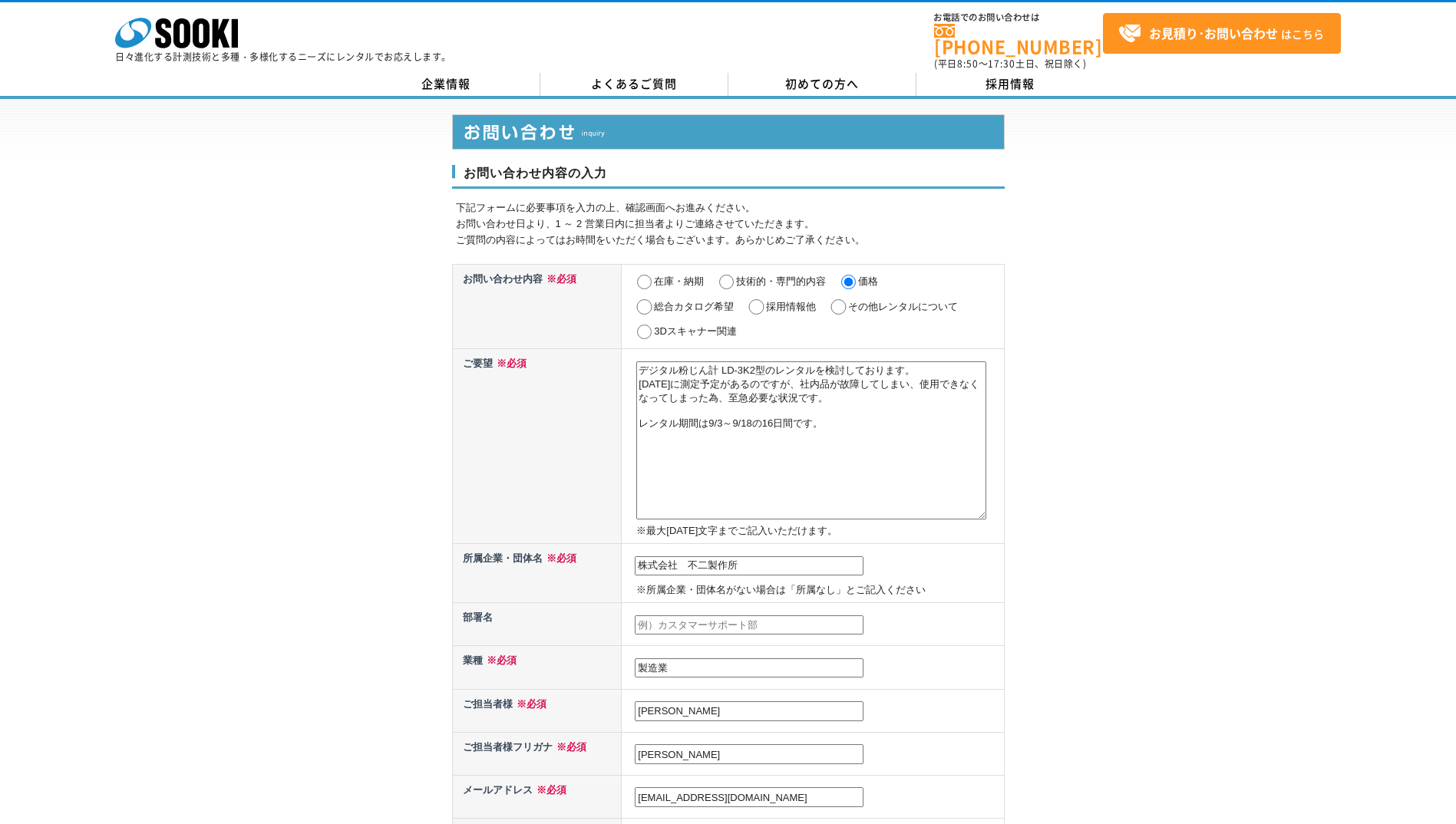
click at [736, 412] on textarea "デジタル粉じん計 LD-3K2型のレンタルを検討しております。 9/4(木)に測定予定があるのですが、社内品が故障してしまい、使用できなくなってしまった為、至…" at bounding box center [811, 440] width 350 height 158
type textarea "デジタル粉じん計 LD-3K2型のレンタルを検討しております。 9/4(木)に測定予定があるのですが、社内品が故障してしまい、使用できなくなってしまった為、至…"
drag, startPoint x: 921, startPoint y: 476, endPoint x: 602, endPoint y: 328, distance: 351.7
click at [602, 328] on tbody "お問い合わせ内容 ※必須 在庫・納期 技術的・専門的内容 価格 総合カタログ希望 採用情報他 その他レンタルについて 3Dスキャナー関連 ご要望 ※必須 デジ…" at bounding box center [728, 689] width 552 height 851
click at [855, 389] on textarea at bounding box center [811, 440] width 350 height 158
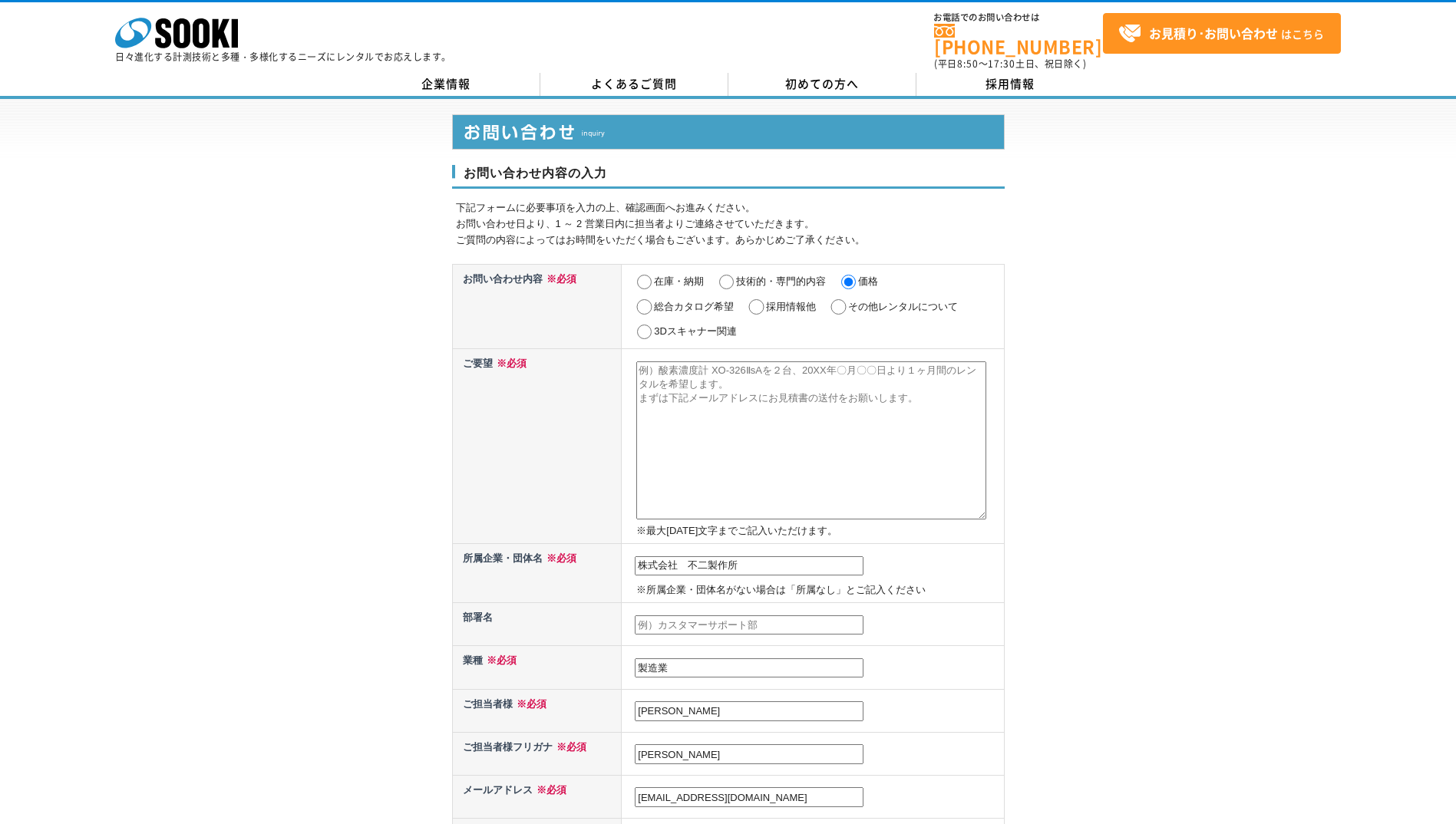
paste textarea "デジタル粉じん計 LD-3K2型のレンタルを検討しております。 9/4(木)に測定予定があるのですが、社内品が故障してしまい、使用できなくなってしまった為、至…"
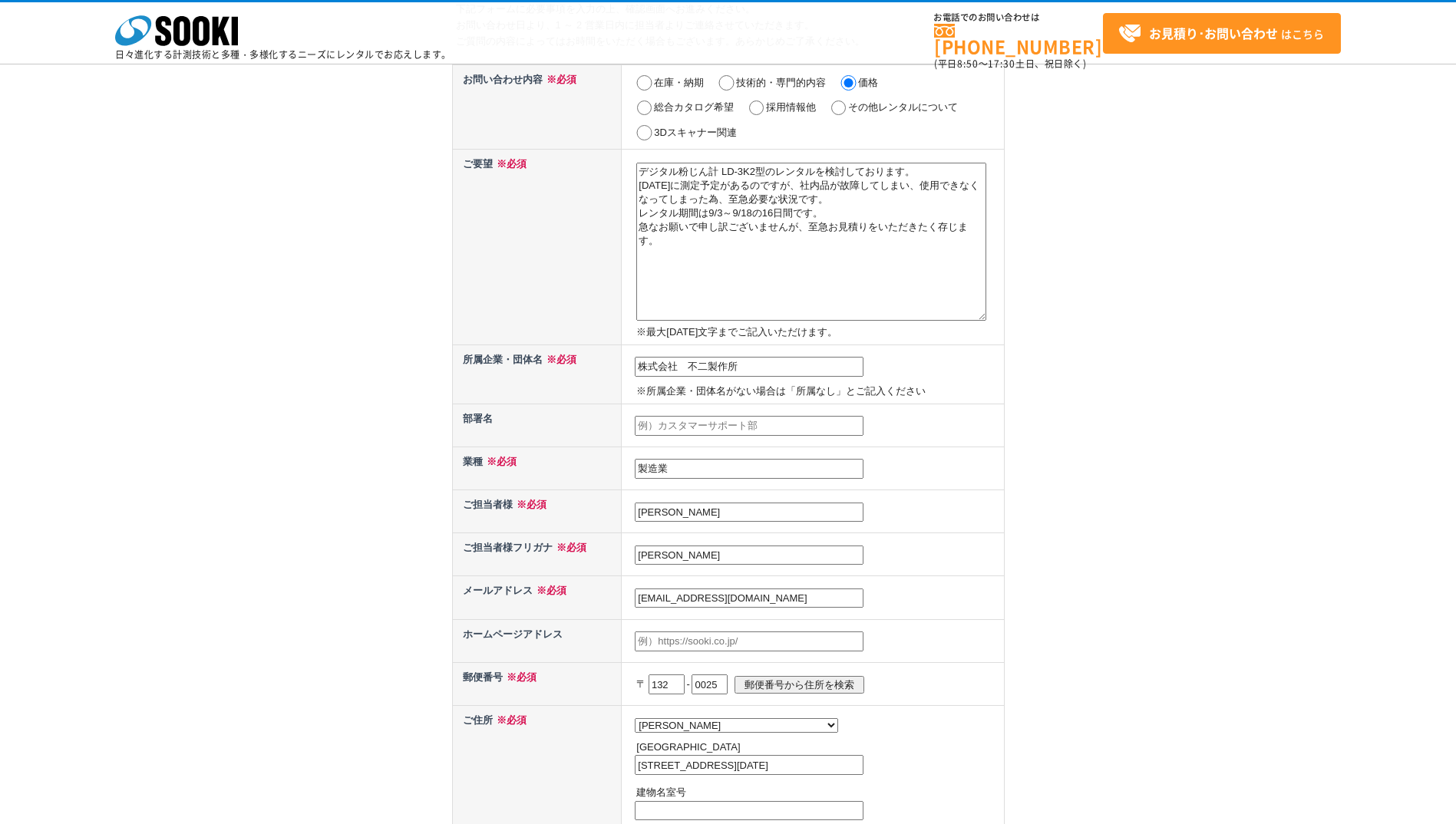
scroll to position [384, 0]
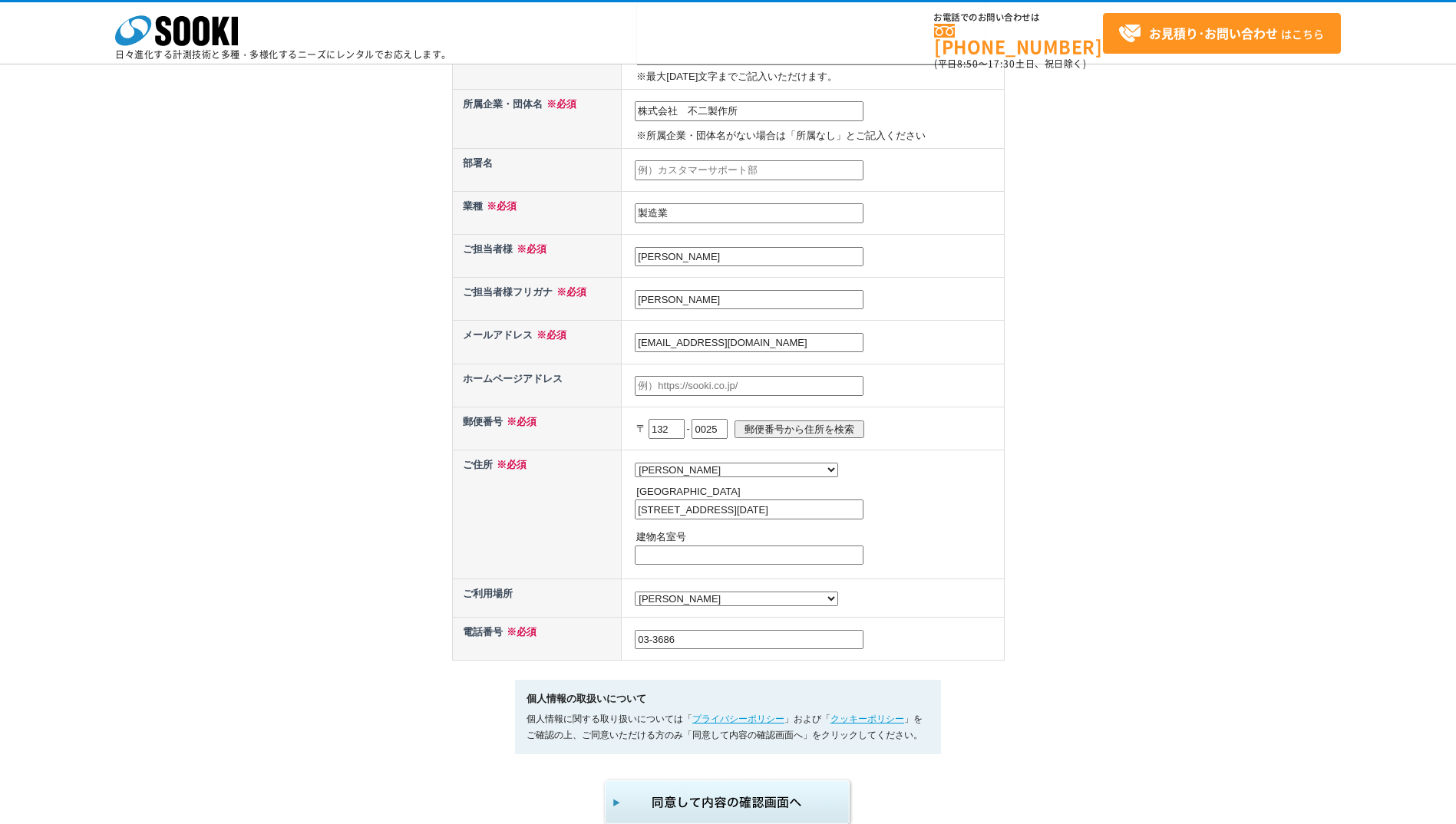
type textarea "デジタル粉じん計 LD-3K2型のレンタルを検討しております。 9/4(木)に測定予定があるのですが、社内品が故障してしまい、使用できなくなってしまった為、至…"
click at [788, 803] on img "submit" at bounding box center [728, 802] width 251 height 50
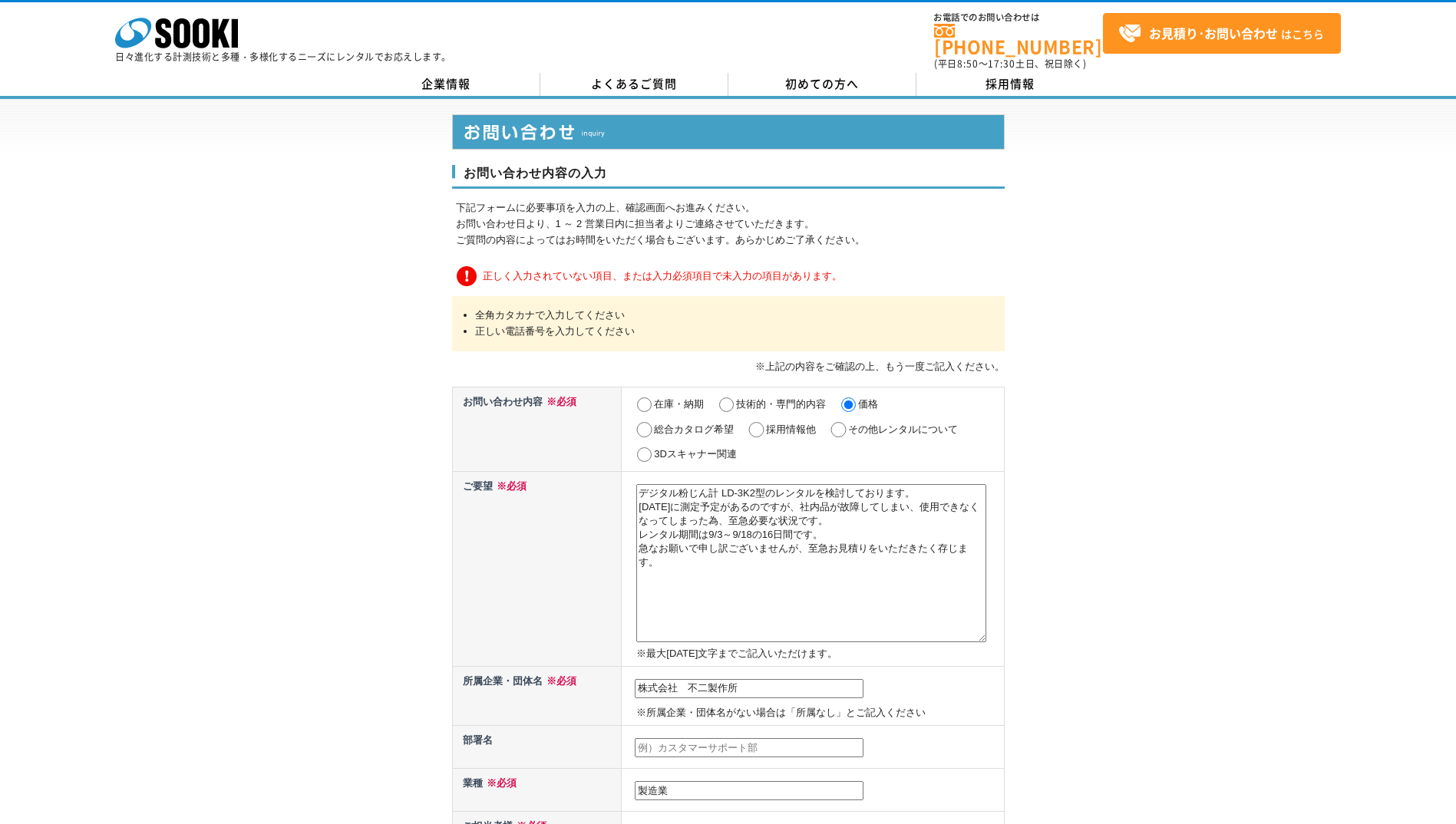
click at [665, 399] on label "在庫・納期" at bounding box center [679, 405] width 49 height 12
click at [654, 398] on input "在庫・納期" at bounding box center [644, 406] width 19 height 16
radio input "true"
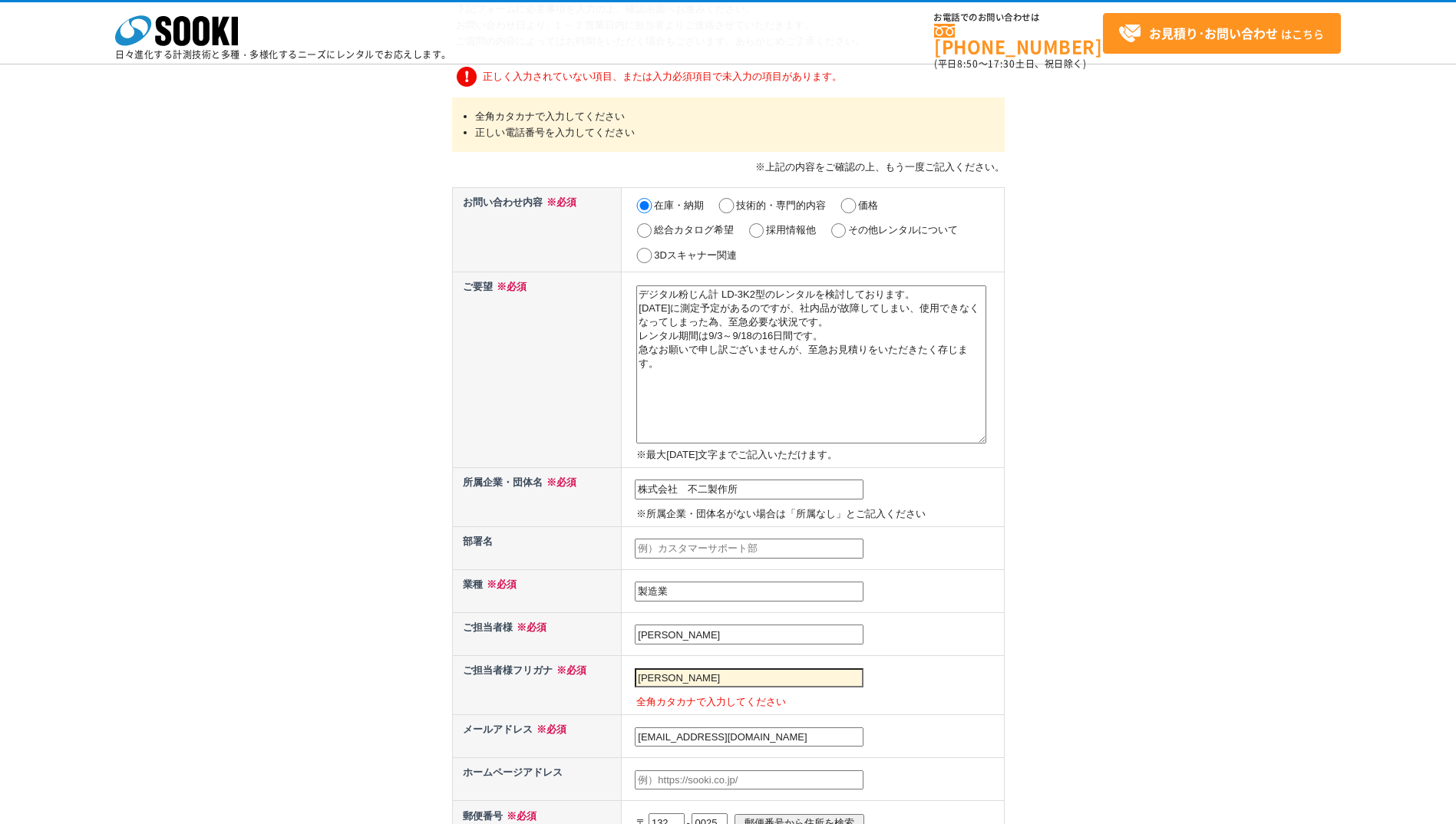
scroll to position [384, 0]
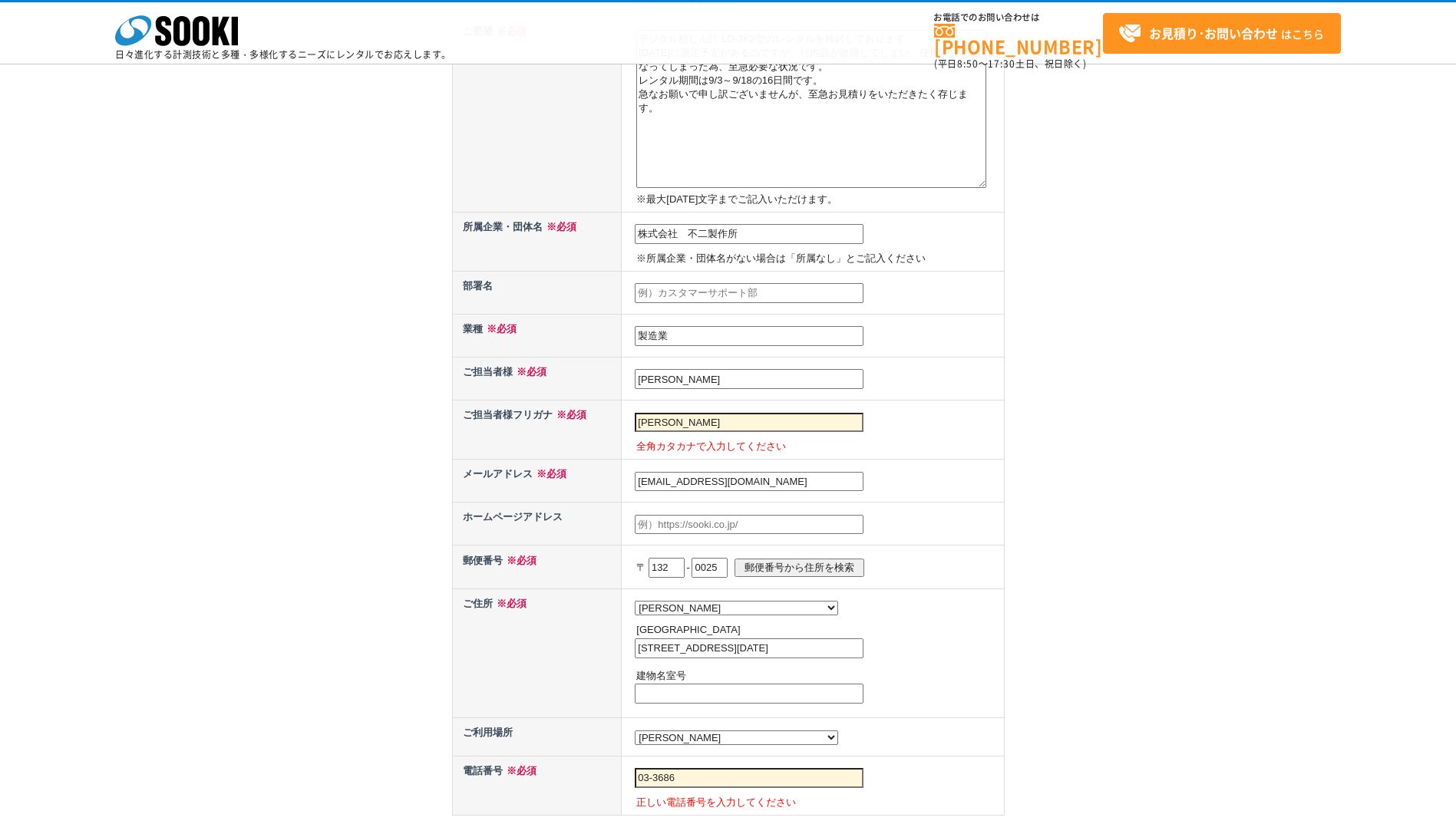
click at [754, 412] on td "さかきばら ひろたか 全角カタカナで入力してください" at bounding box center [812, 430] width 382 height 59
drag, startPoint x: 734, startPoint y: 421, endPoint x: -32, endPoint y: 383, distance: 766.9
click at [0, 383] on html "株式会社 ソーキ spMenu 日々進化する計測技術と多種・多様化するニーズにレンタルでお応えします。 お電話でのお問い合わせは 0120-856-990 (…" at bounding box center [728, 527] width 1456 height 1822
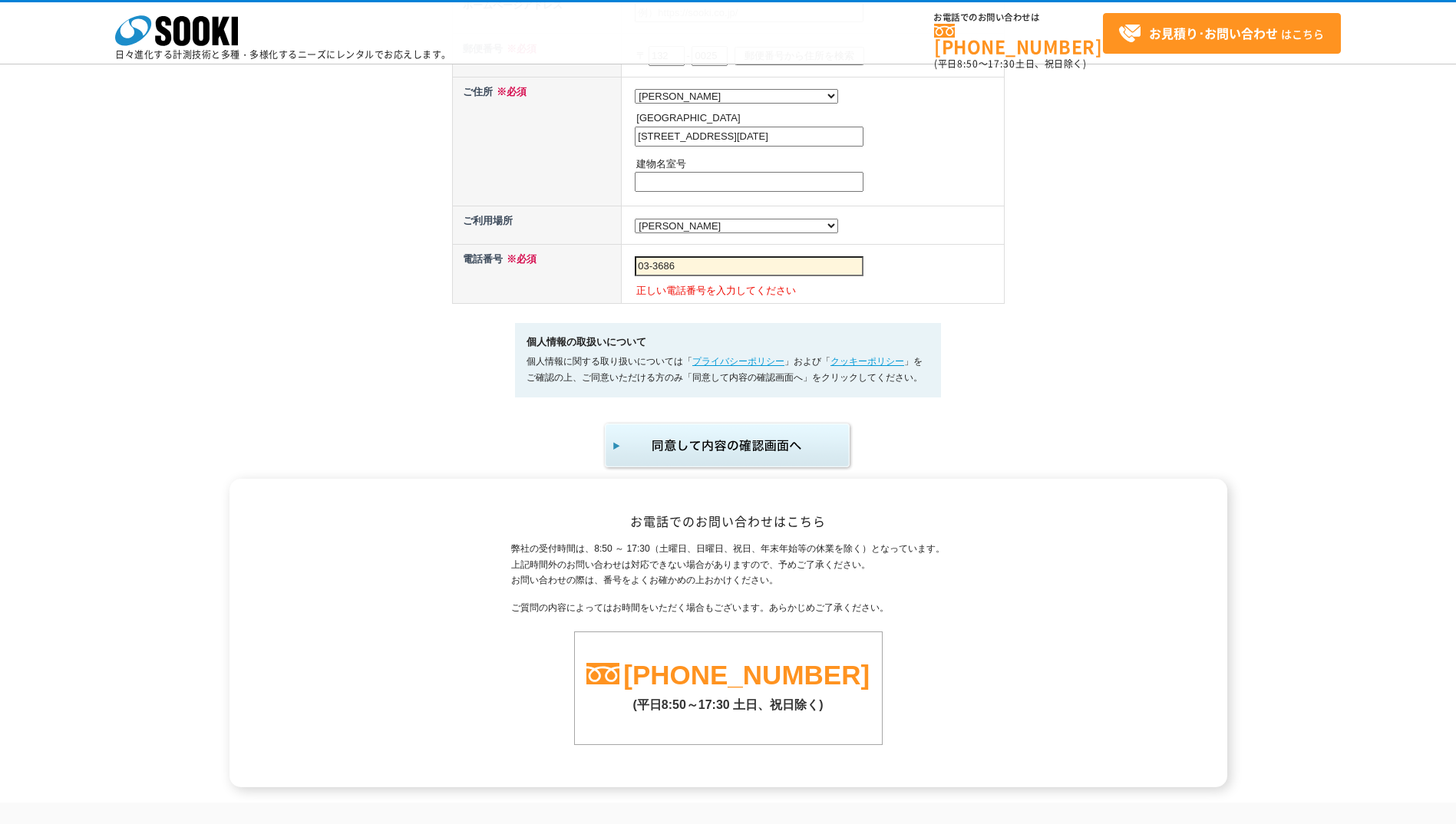
type input "サカキバラ　ヒロタカ"
click at [696, 276] on input "03-3686" at bounding box center [749, 266] width 228 height 20
type input "03-3686-2291"
click at [717, 440] on img "submit" at bounding box center [728, 445] width 251 height 50
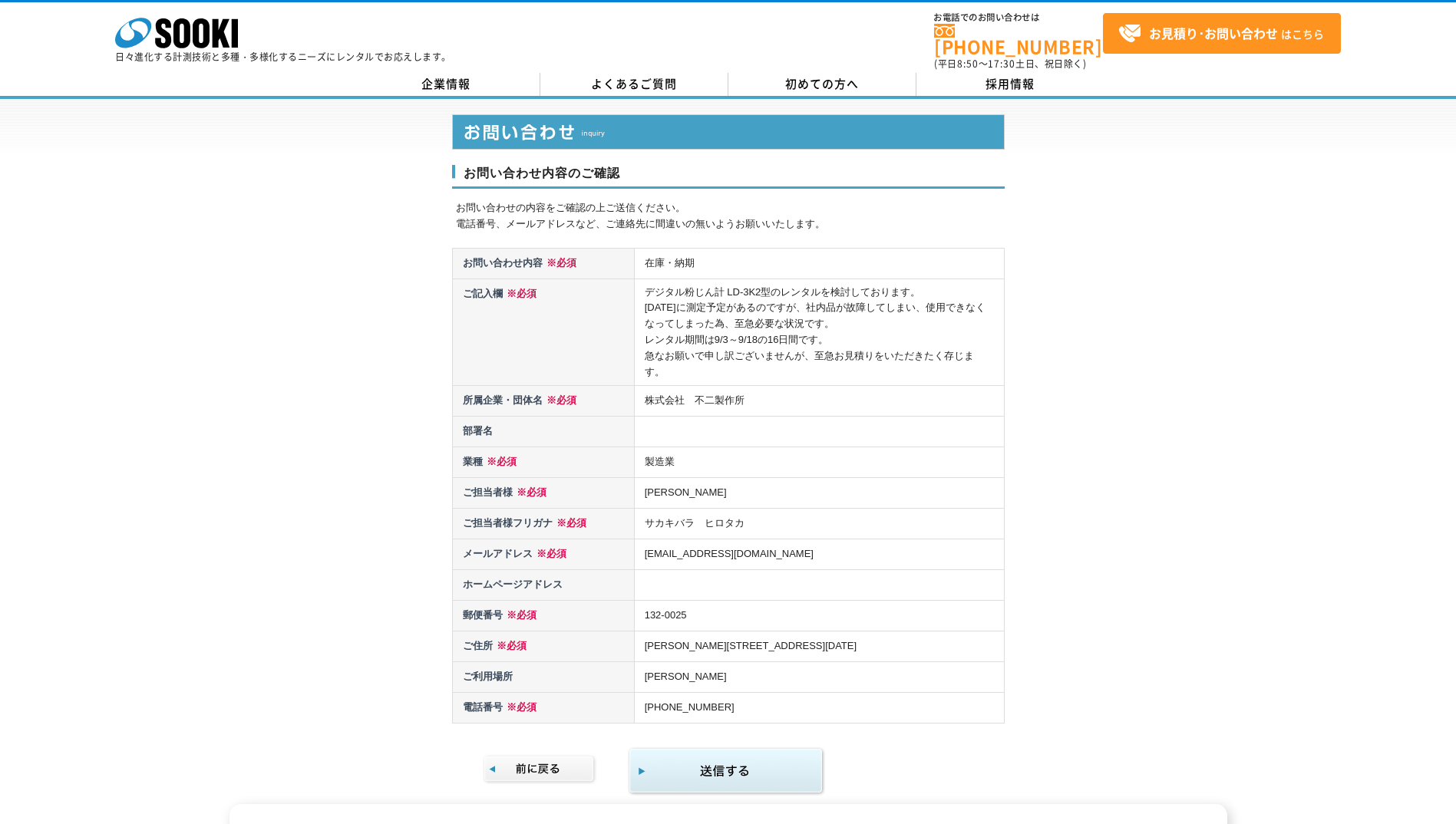
click at [777, 752] on img "submit" at bounding box center [726, 772] width 197 height 49
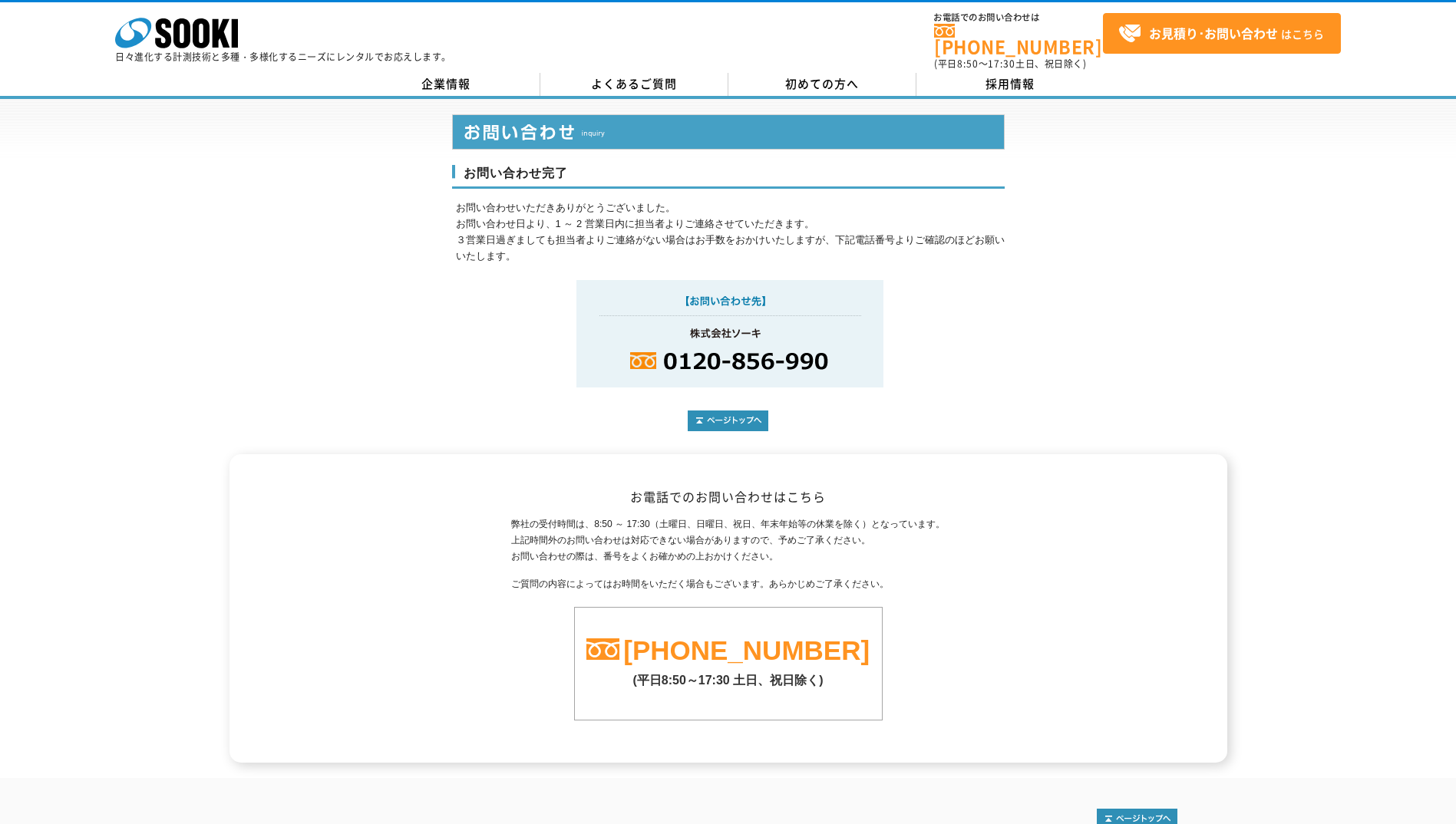
click at [436, 310] on div "お問い合わせ完了 お問い合わせいただきありがとうございました。 お問い合わせ日より、1 ～ 2 営業日内に担当者よりご連絡させていただきます。 ３営業日過ぎま…" at bounding box center [728, 277] width 1456 height 356
